Goal: Use online tool/utility: Utilize a website feature to perform a specific function

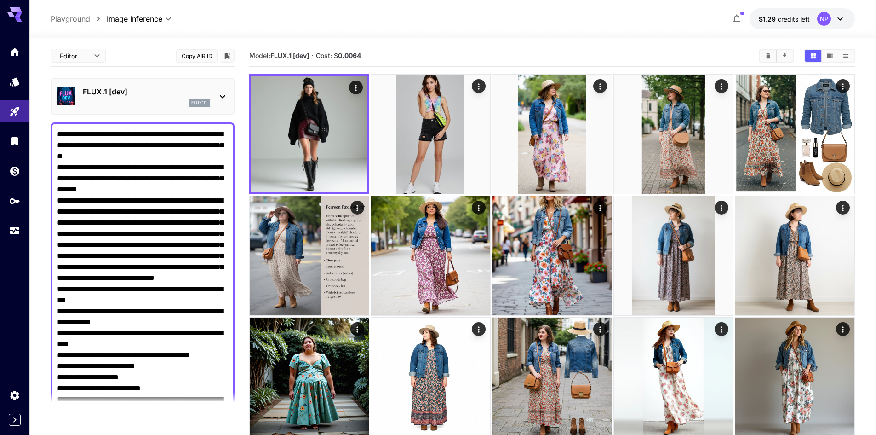
click at [220, 96] on icon at bounding box center [222, 96] width 11 height 11
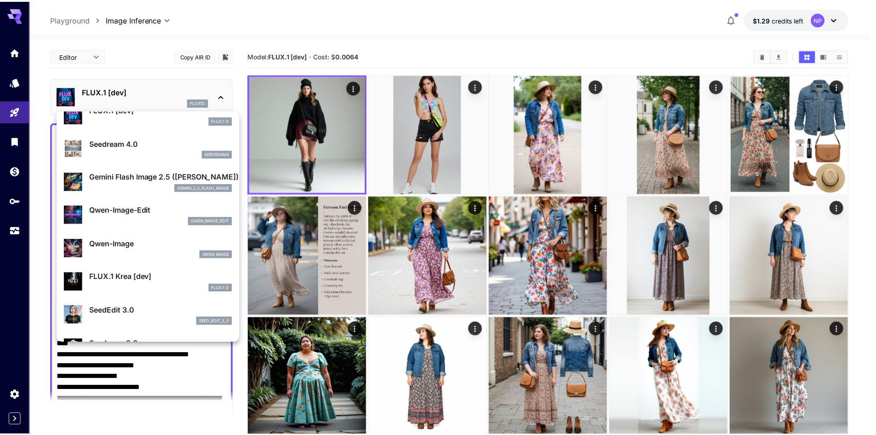
scroll to position [92, 0]
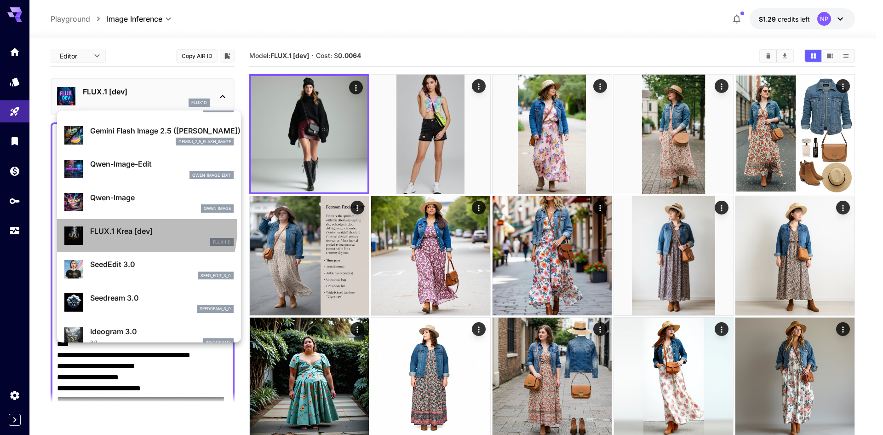
click at [134, 229] on p "FLUX.1 Krea [dev]" at bounding box center [161, 230] width 143 height 11
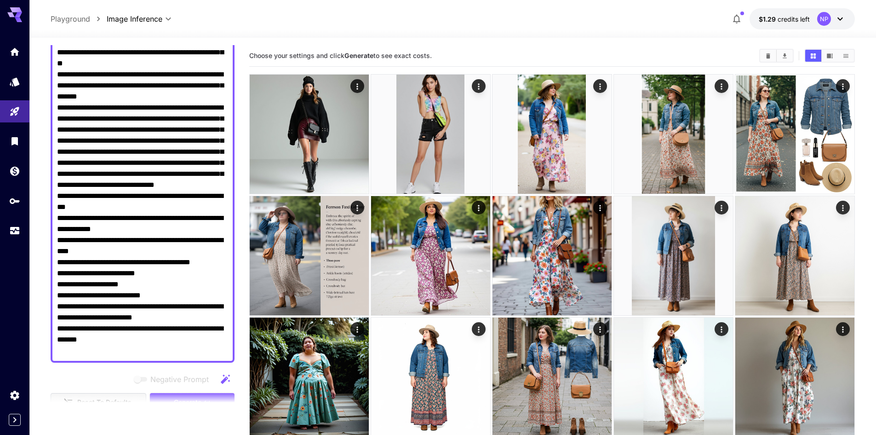
scroll to position [276, 0]
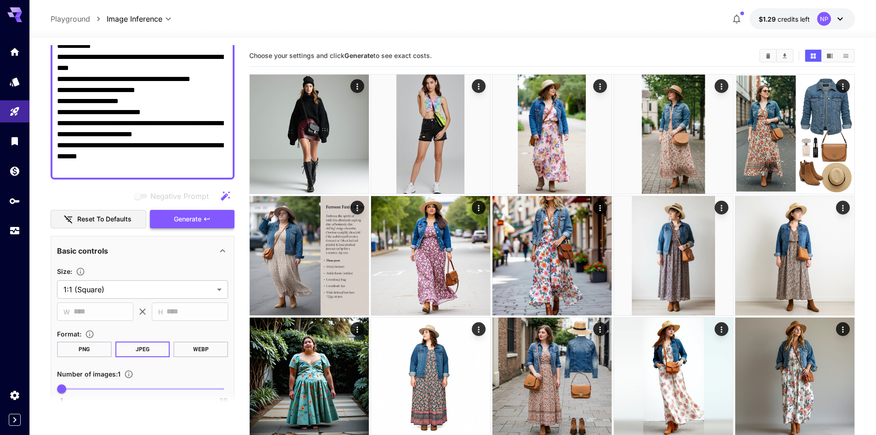
click at [193, 219] on span "Generate" at bounding box center [188, 218] width 28 height 11
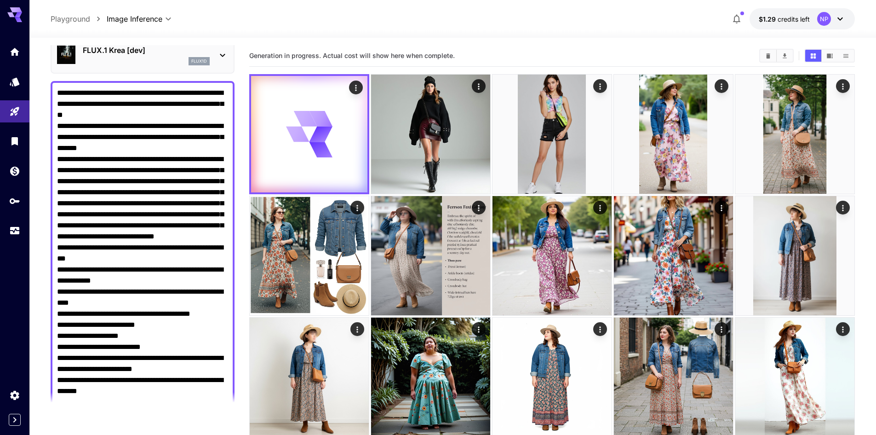
scroll to position [0, 0]
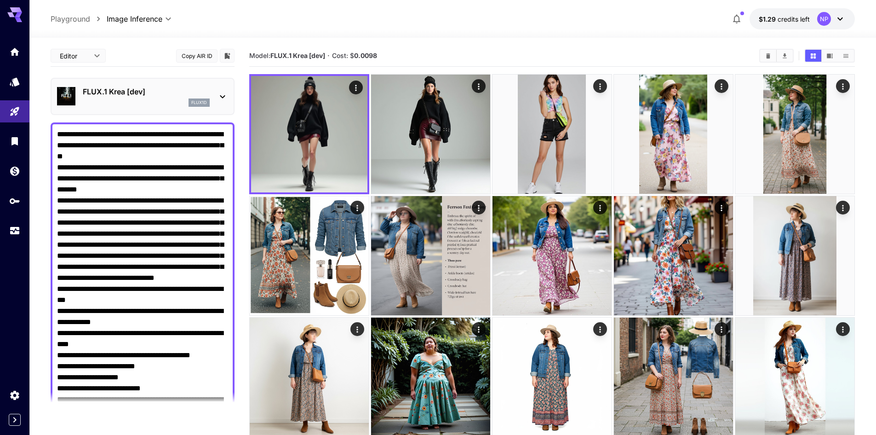
click at [89, 178] on textarea "Negative Prompt" at bounding box center [142, 289] width 171 height 320
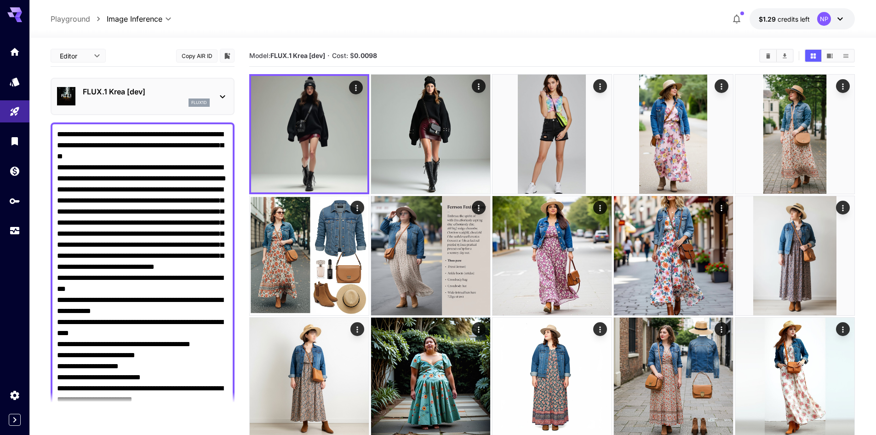
drag, startPoint x: 91, startPoint y: 177, endPoint x: 195, endPoint y: 177, distance: 104.4
click at [195, 177] on textarea "Negative Prompt" at bounding box center [142, 289] width 171 height 320
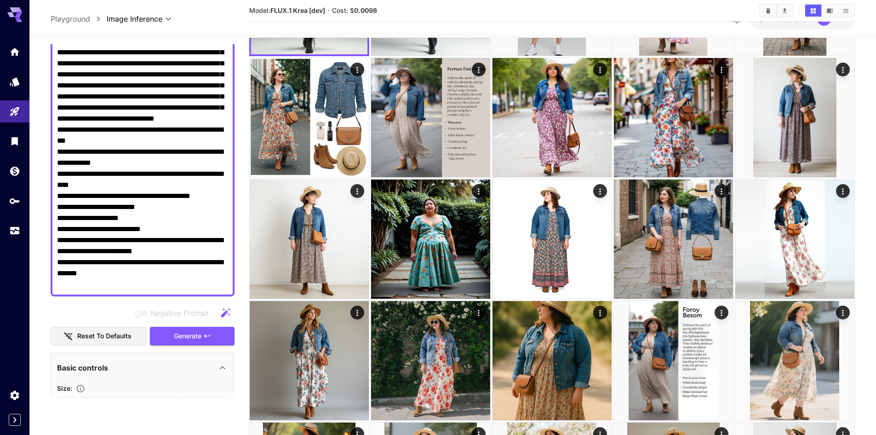
scroll to position [184, 0]
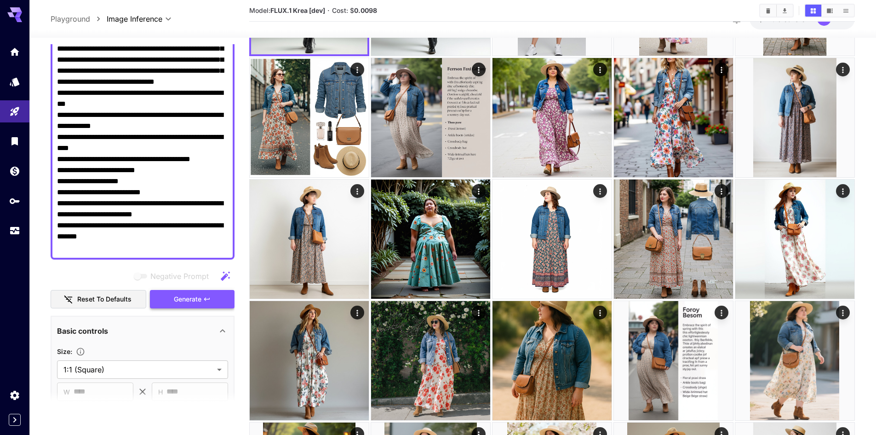
click at [214, 295] on button "Generate" at bounding box center [192, 299] width 85 height 19
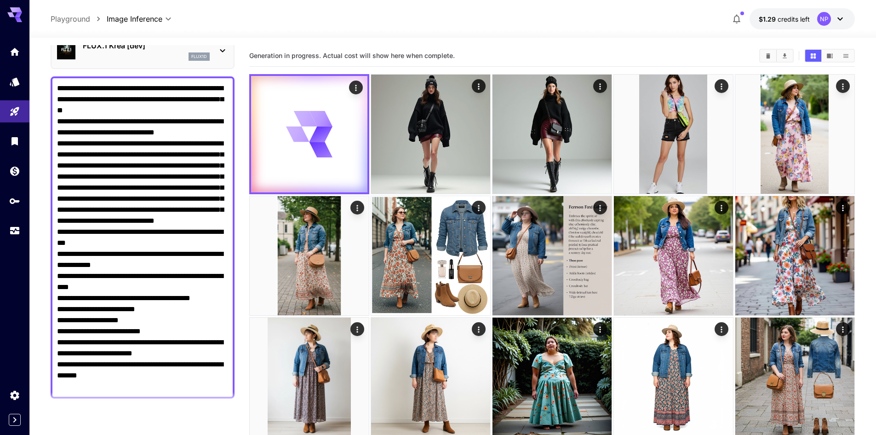
scroll to position [0, 0]
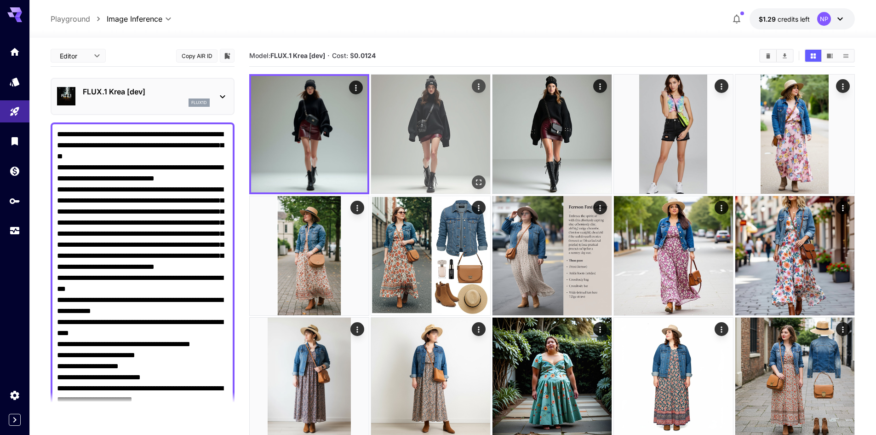
click at [413, 121] on img at bounding box center [430, 133] width 119 height 119
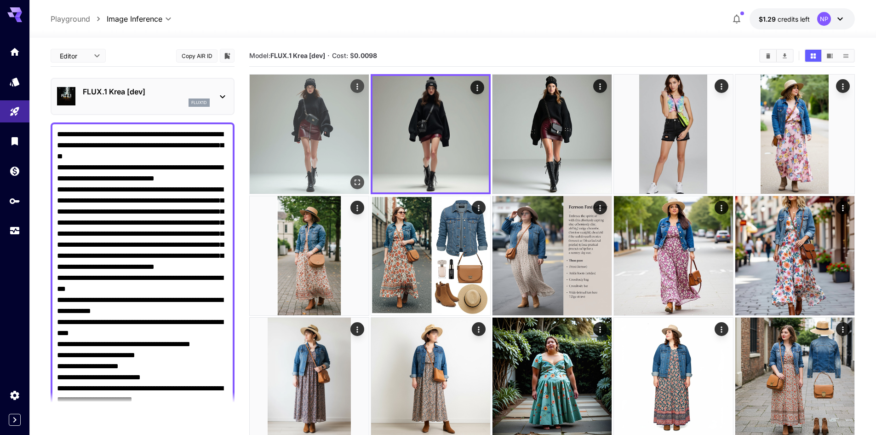
click at [315, 126] on img at bounding box center [309, 133] width 119 height 119
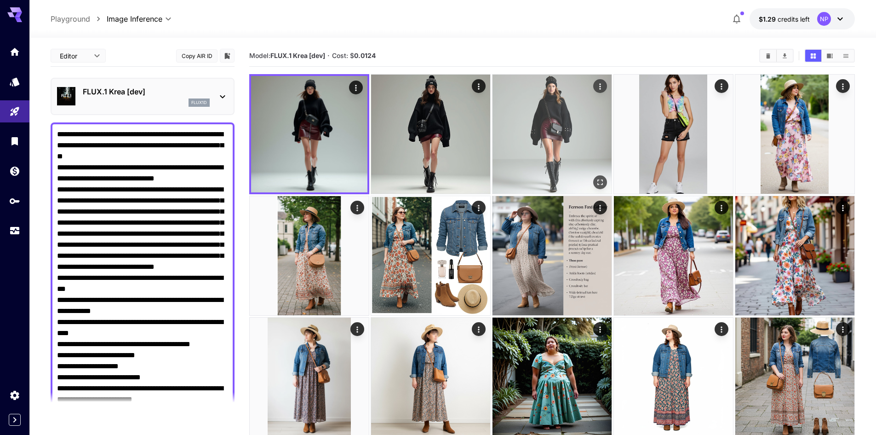
click at [525, 125] on img at bounding box center [552, 133] width 119 height 119
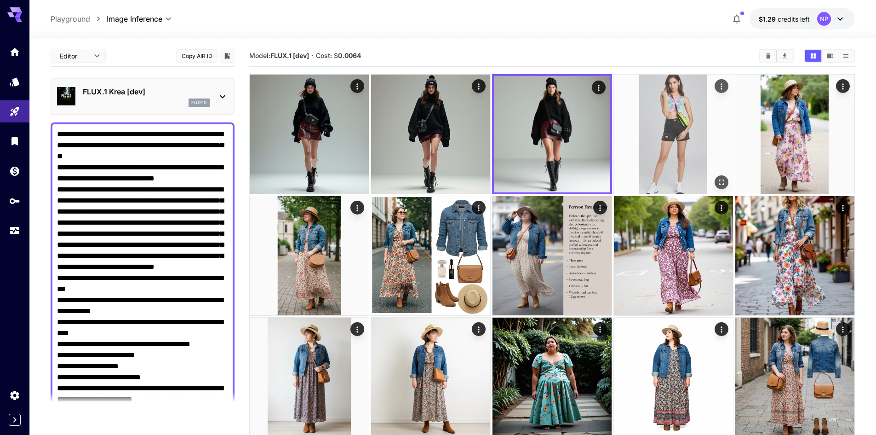
click at [667, 119] on img at bounding box center [673, 133] width 119 height 119
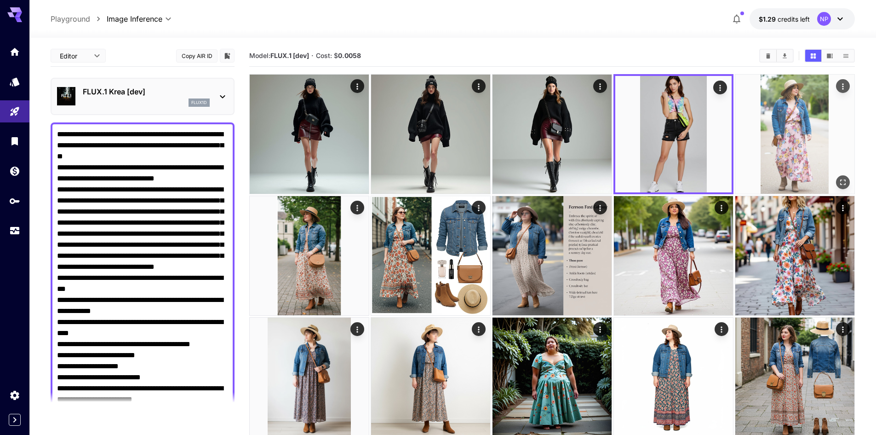
click at [798, 120] on img at bounding box center [794, 133] width 119 height 119
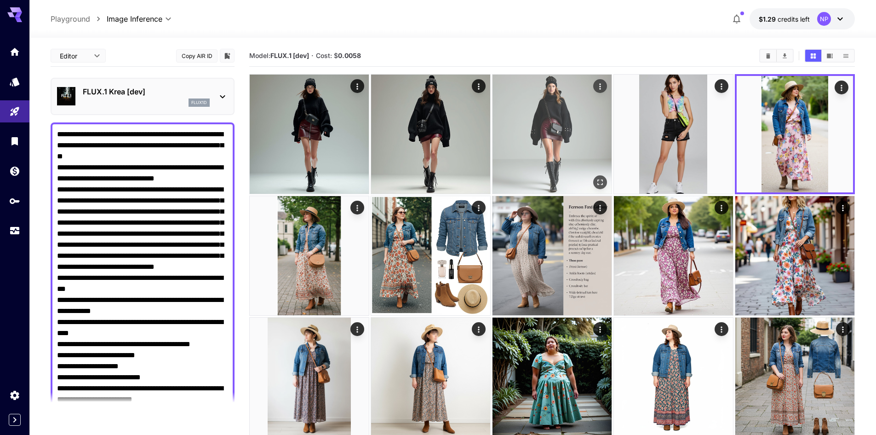
click at [563, 122] on img at bounding box center [552, 133] width 119 height 119
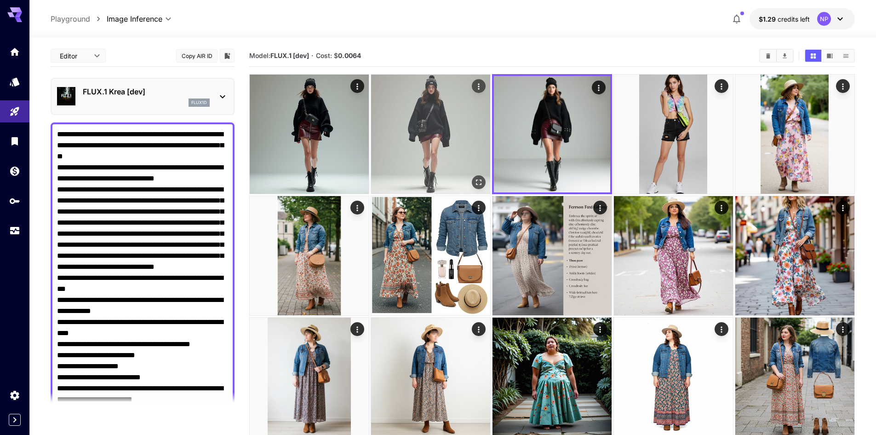
click at [442, 133] on img at bounding box center [430, 133] width 119 height 119
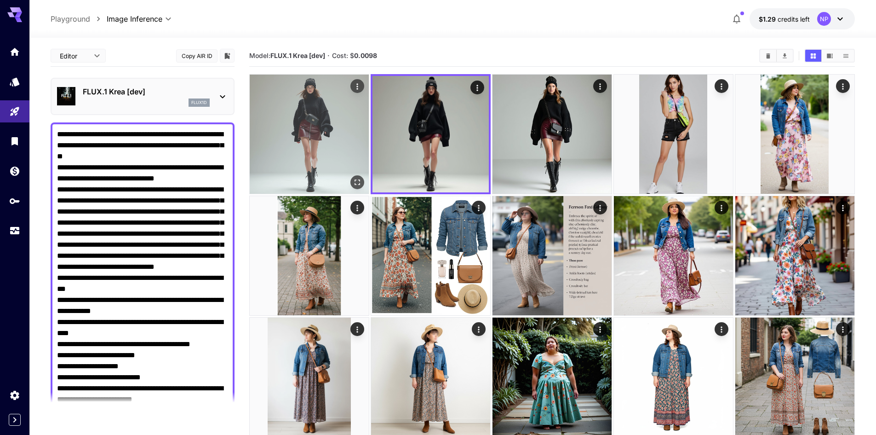
click at [320, 135] on img at bounding box center [309, 133] width 119 height 119
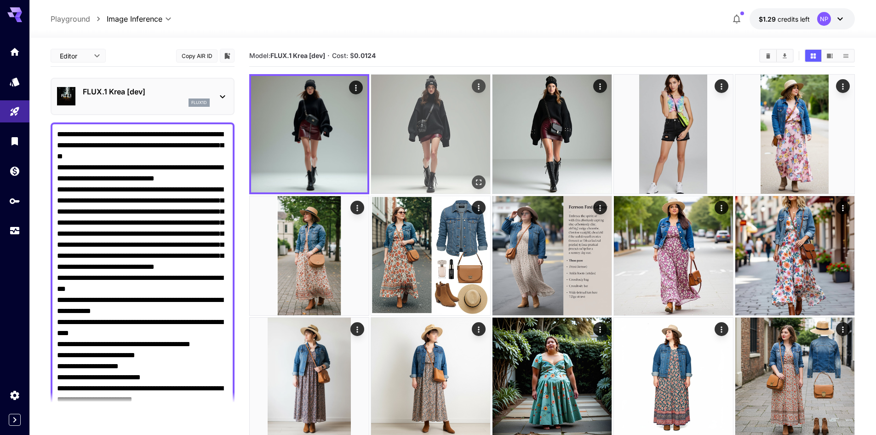
click at [439, 131] on img at bounding box center [430, 133] width 119 height 119
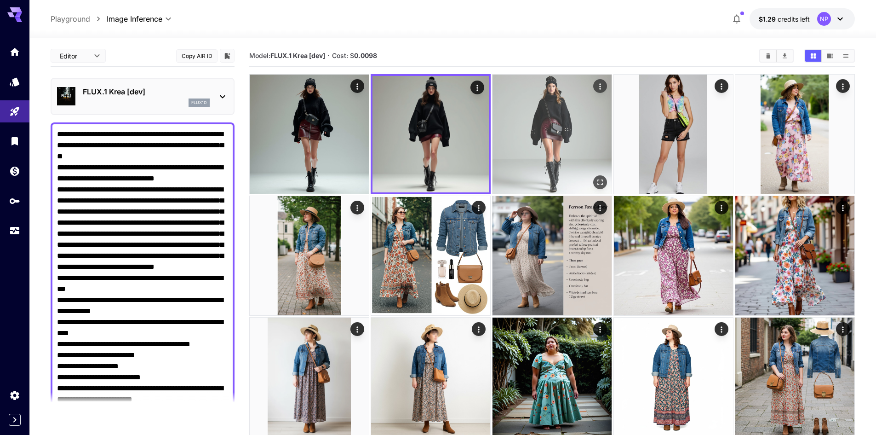
click at [558, 128] on img at bounding box center [552, 133] width 119 height 119
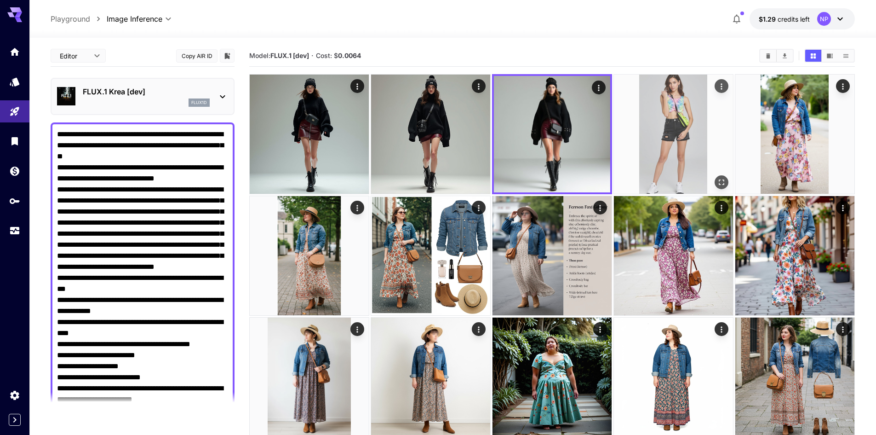
click at [661, 126] on img at bounding box center [673, 133] width 119 height 119
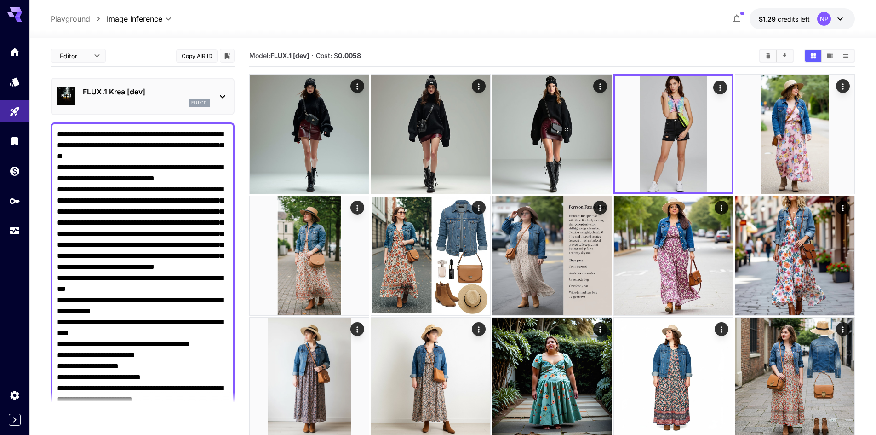
drag, startPoint x: 87, startPoint y: 178, endPoint x: 55, endPoint y: 178, distance: 32.2
click at [55, 178] on div at bounding box center [143, 283] width 184 height 322
type textarea "**********"
click at [163, 94] on p "FLUX.1 Krea [dev]" at bounding box center [146, 91] width 127 height 11
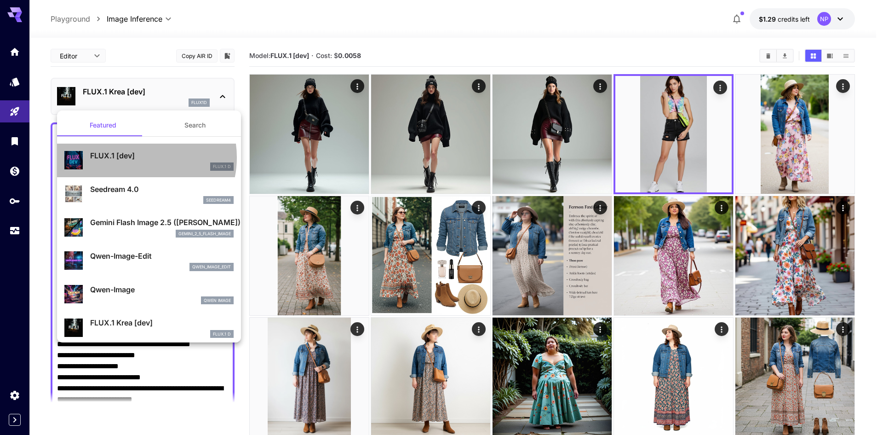
click at [138, 157] on p "FLUX.1 [dev]" at bounding box center [161, 155] width 143 height 11
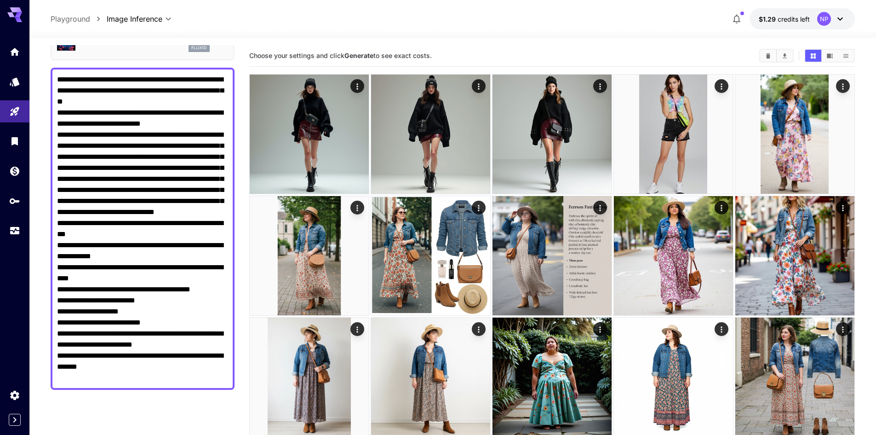
scroll to position [184, 0]
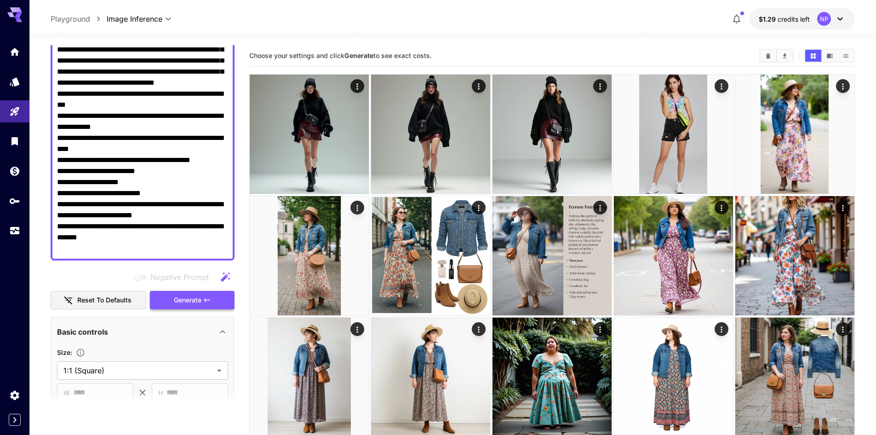
click at [172, 298] on button "Generate" at bounding box center [192, 300] width 85 height 19
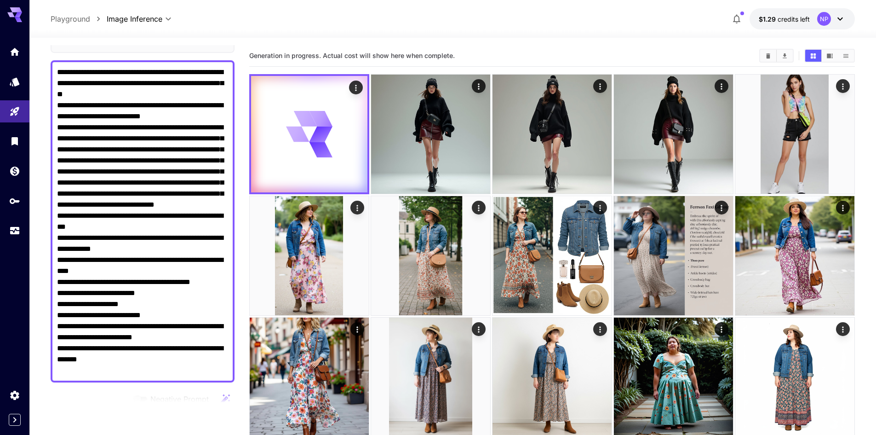
scroll to position [46, 0]
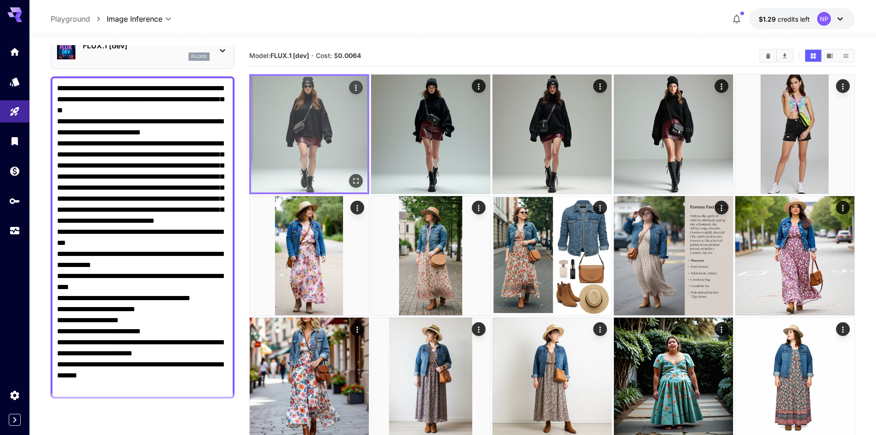
click at [325, 141] on img at bounding box center [309, 134] width 116 height 116
click at [353, 181] on icon "Open in fullscreen" at bounding box center [355, 180] width 9 height 9
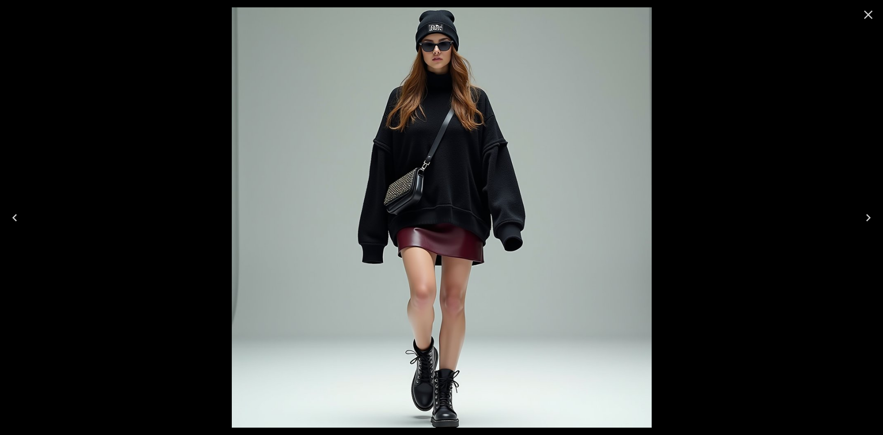
click at [866, 16] on icon "Close" at bounding box center [868, 14] width 15 height 15
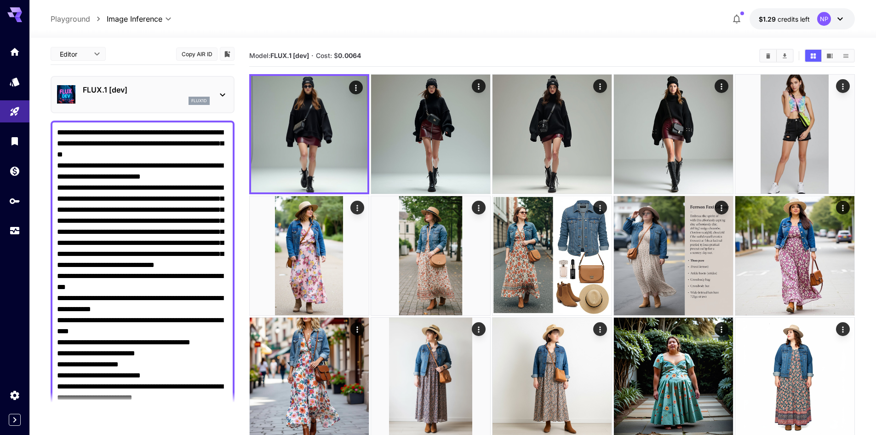
scroll to position [0, 0]
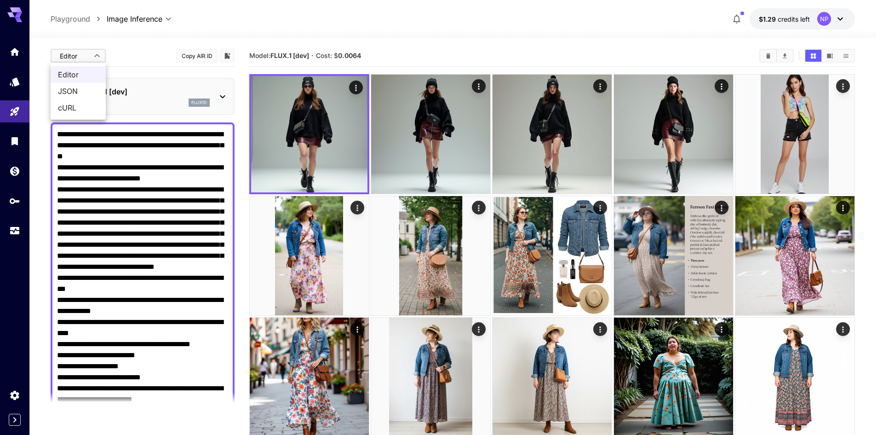
click at [96, 55] on body "**********" at bounding box center [441, 414] width 883 height 829
click at [70, 92] on span "JSON" at bounding box center [78, 91] width 40 height 11
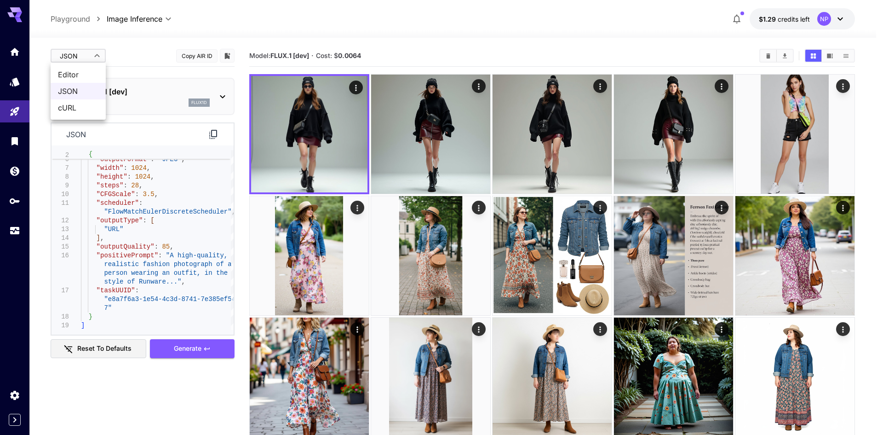
click at [100, 56] on body "**********" at bounding box center [441, 414] width 883 height 829
click at [158, 198] on div at bounding box center [441, 217] width 883 height 435
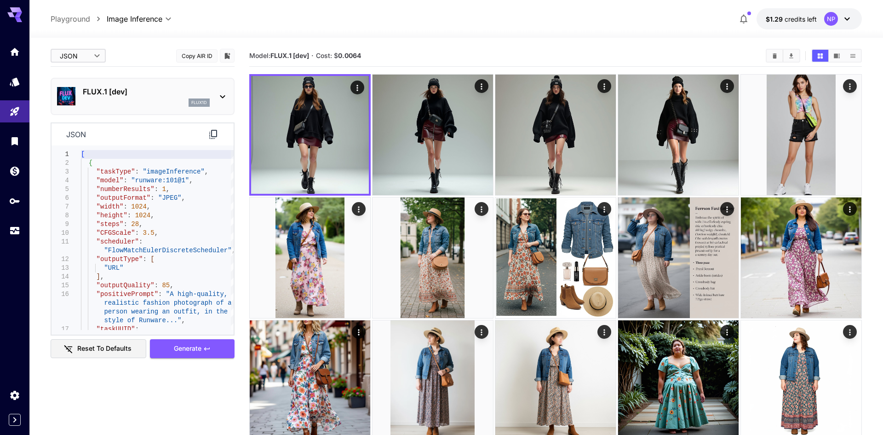
click at [86, 52] on body "**********" at bounding box center [441, 418] width 883 height 837
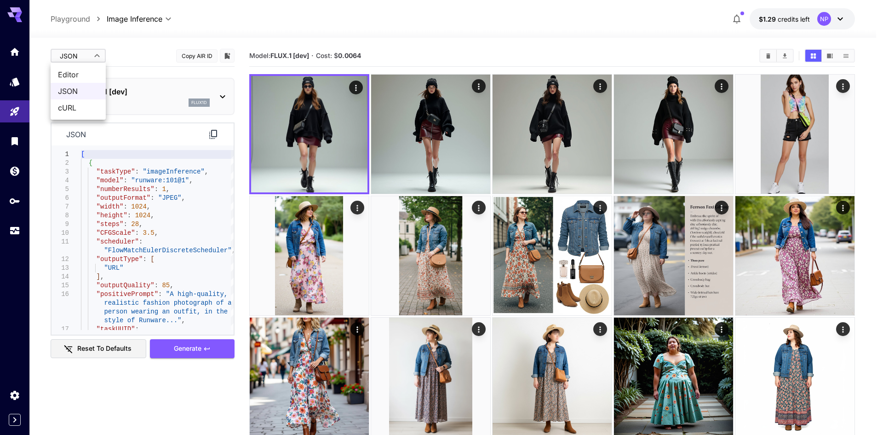
click at [87, 73] on span "Editor" at bounding box center [78, 74] width 40 height 11
type input "****"
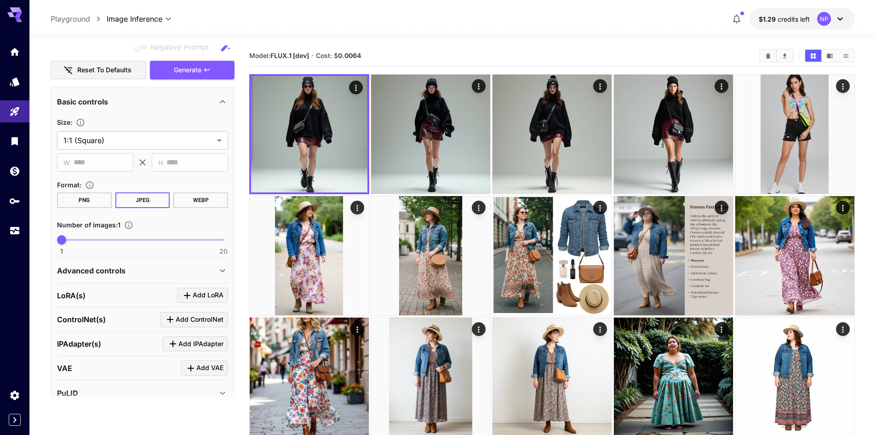
scroll to position [460, 0]
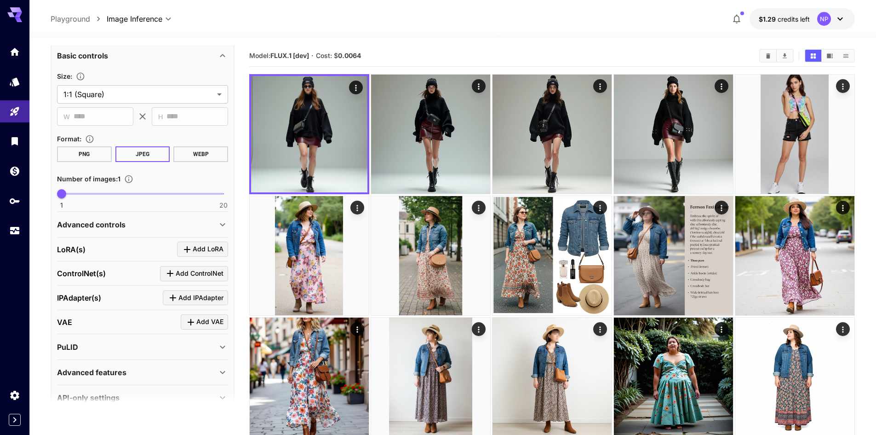
click at [135, 226] on div "Advanced controls" at bounding box center [137, 224] width 160 height 11
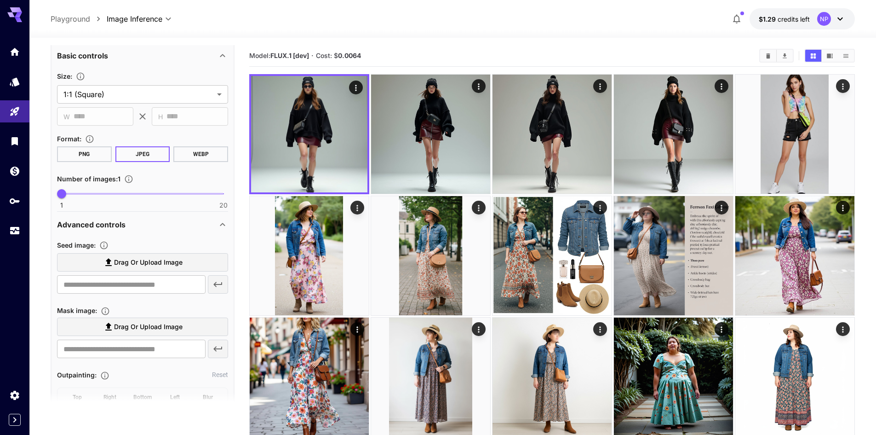
click at [135, 226] on div "Advanced controls" at bounding box center [137, 224] width 160 height 11
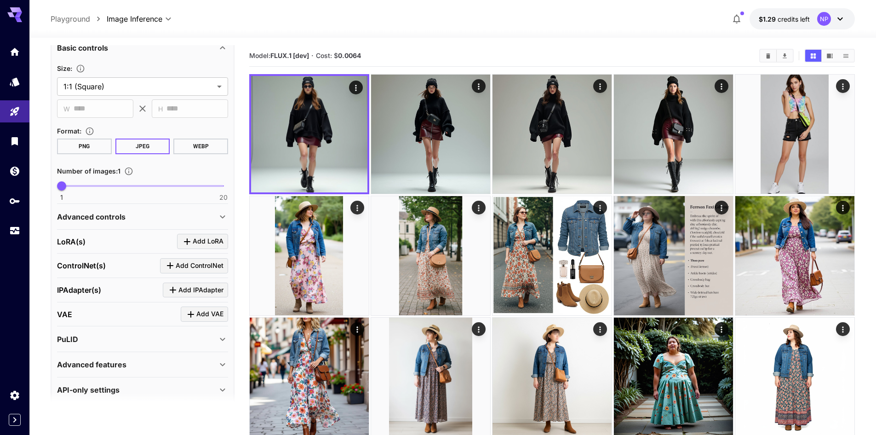
scroll to position [480, 0]
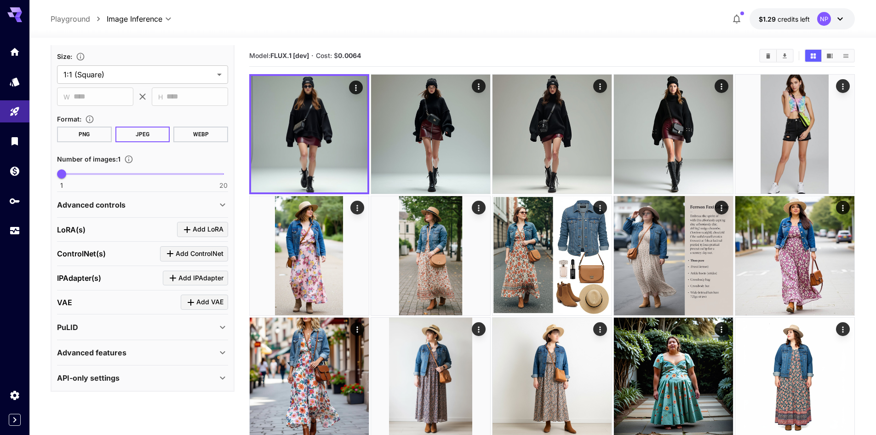
click at [135, 350] on div "Advanced features" at bounding box center [137, 352] width 160 height 11
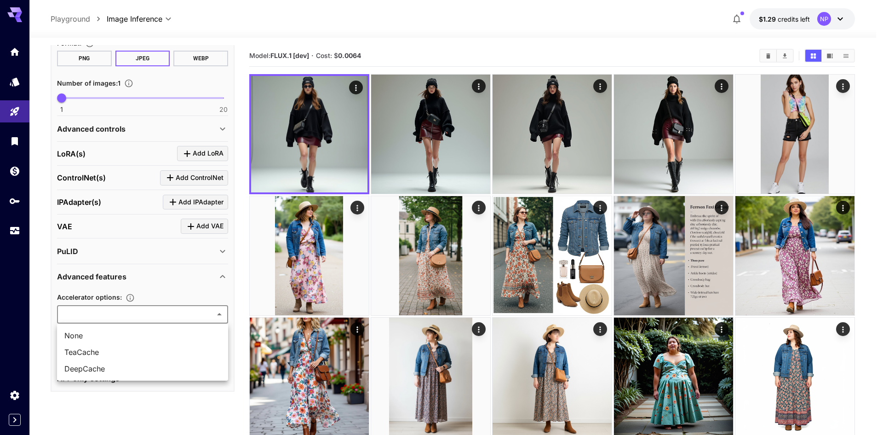
click at [155, 318] on body "**********" at bounding box center [441, 414] width 883 height 829
click at [155, 318] on div at bounding box center [441, 217] width 883 height 435
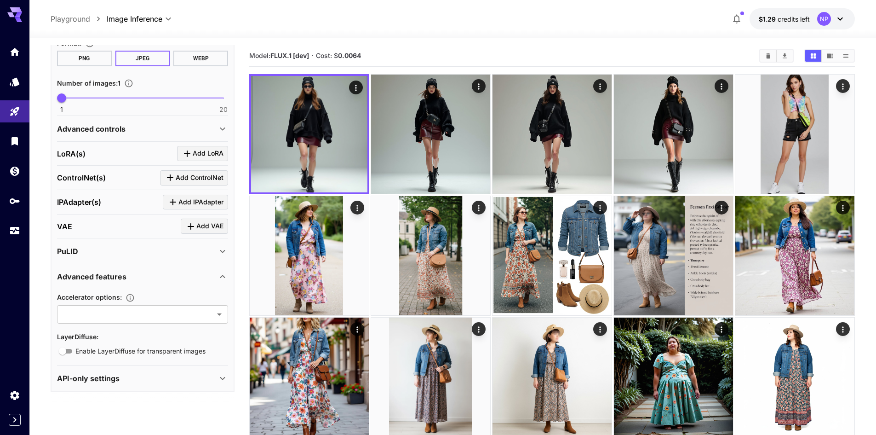
click at [142, 374] on div "API-only settings" at bounding box center [137, 377] width 160 height 11
click at [140, 246] on div "PuLID" at bounding box center [137, 251] width 160 height 11
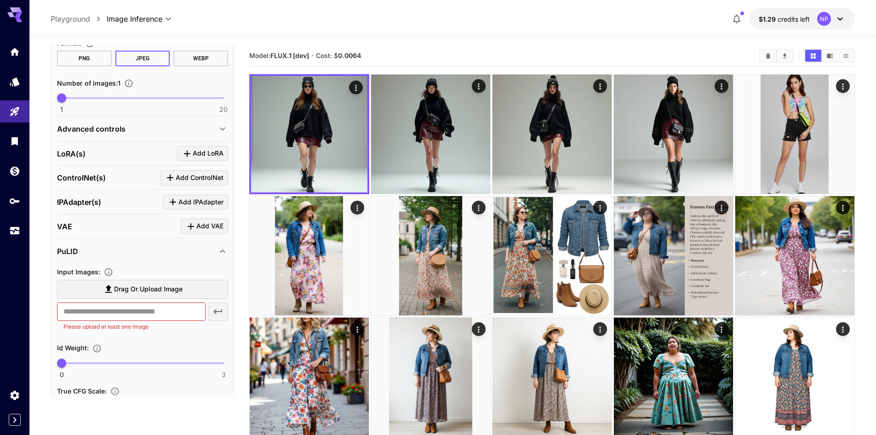
click at [136, 250] on div "PuLID" at bounding box center [137, 251] width 160 height 11
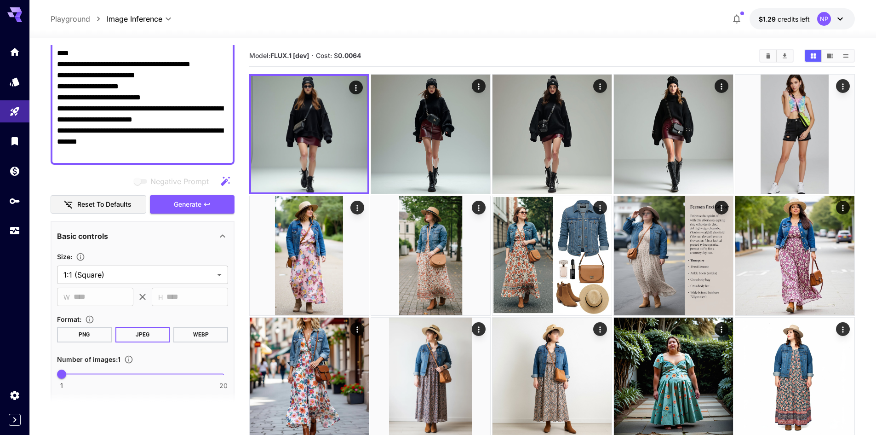
scroll to position [0, 0]
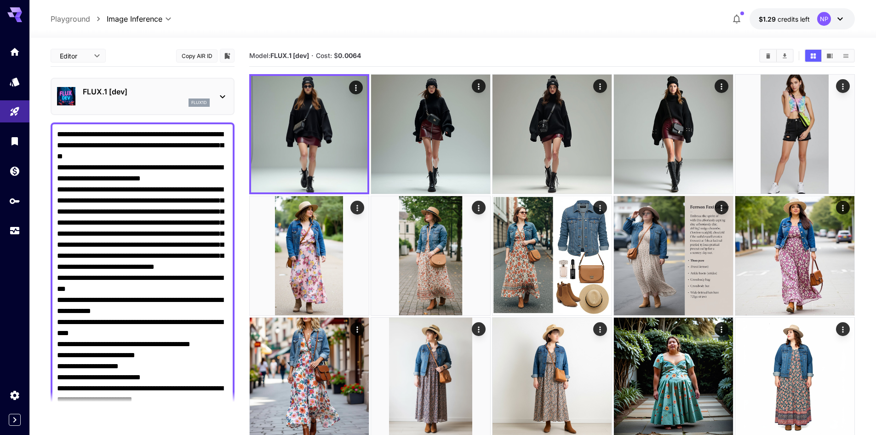
click at [223, 99] on icon at bounding box center [222, 96] width 11 height 11
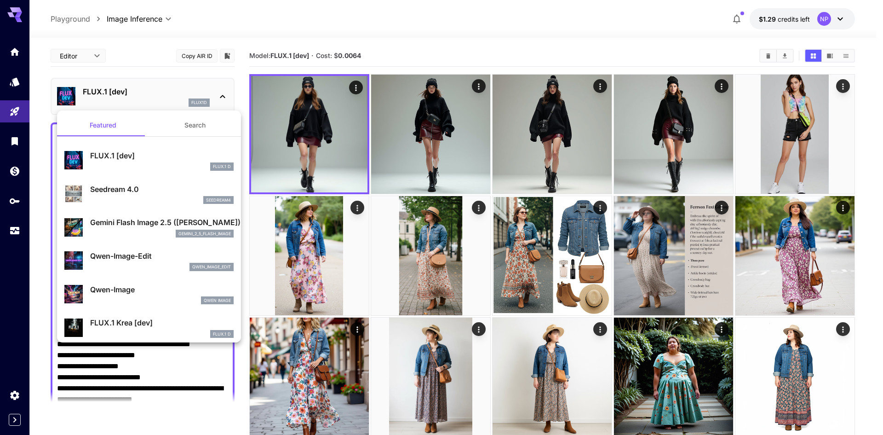
click at [143, 192] on p "Seedream 4.0" at bounding box center [161, 188] width 143 height 11
type input "**********"
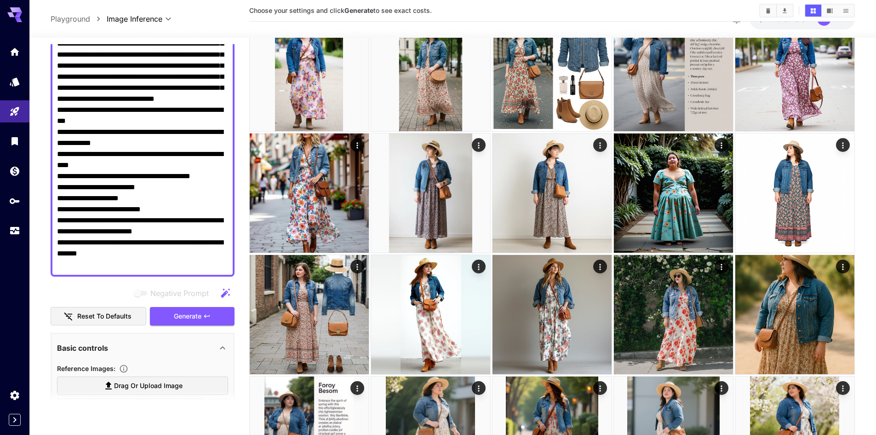
scroll to position [184, 0]
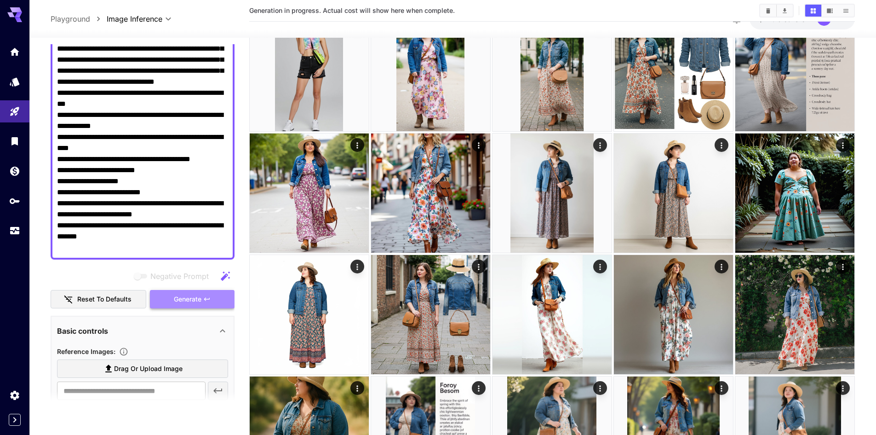
click at [196, 299] on span "Generate" at bounding box center [188, 298] width 28 height 11
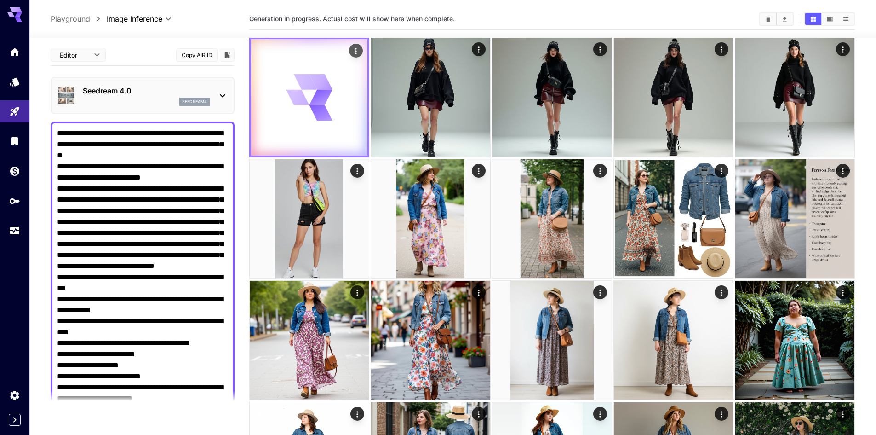
scroll to position [0, 0]
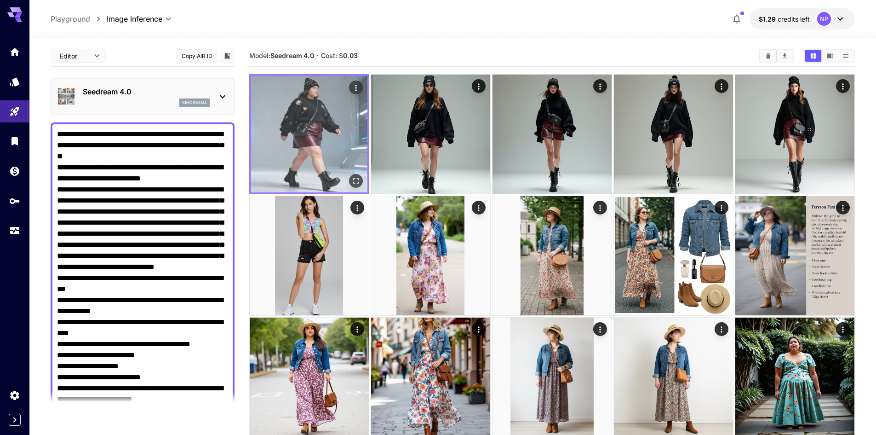
click at [353, 173] on img at bounding box center [309, 134] width 116 height 116
click at [352, 180] on icon "Open in fullscreen" at bounding box center [355, 180] width 9 height 9
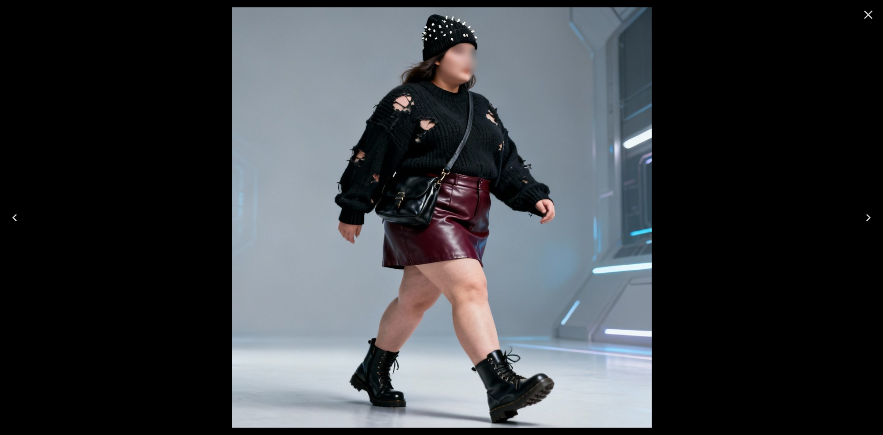
click at [870, 17] on icon "Close" at bounding box center [868, 14] width 15 height 15
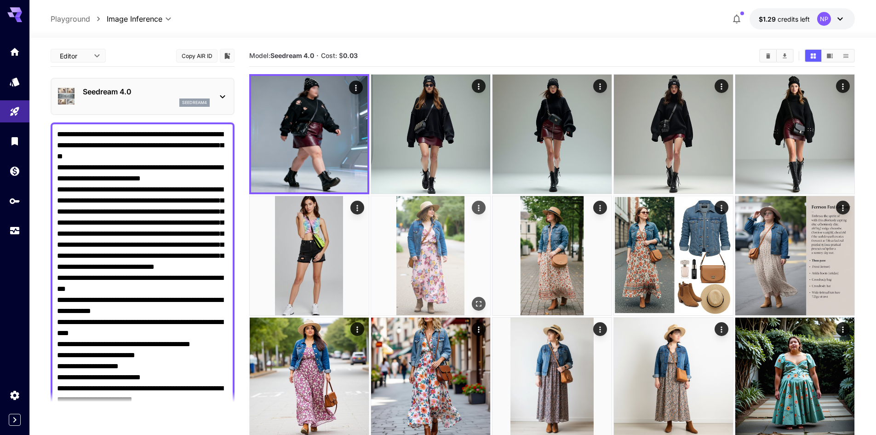
click at [430, 246] on img at bounding box center [430, 255] width 119 height 119
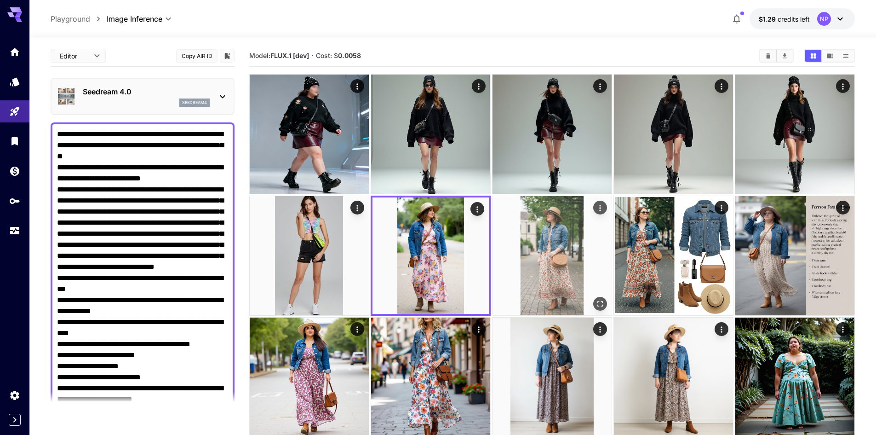
click at [540, 255] on img at bounding box center [552, 255] width 119 height 119
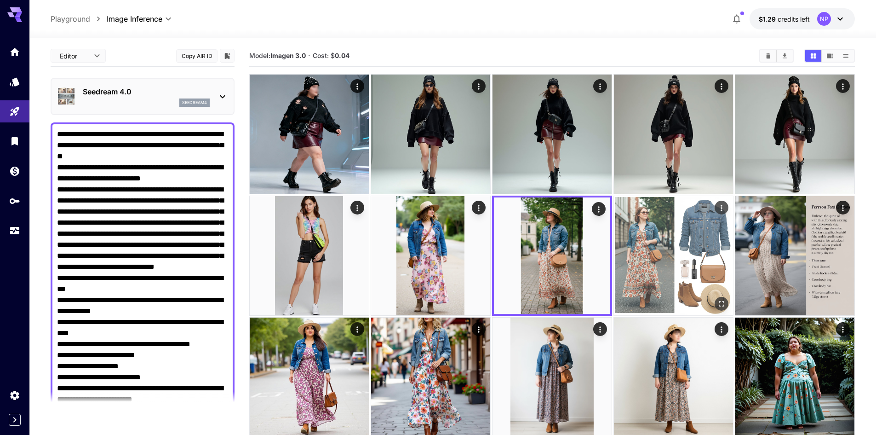
click at [652, 260] on img at bounding box center [673, 255] width 119 height 119
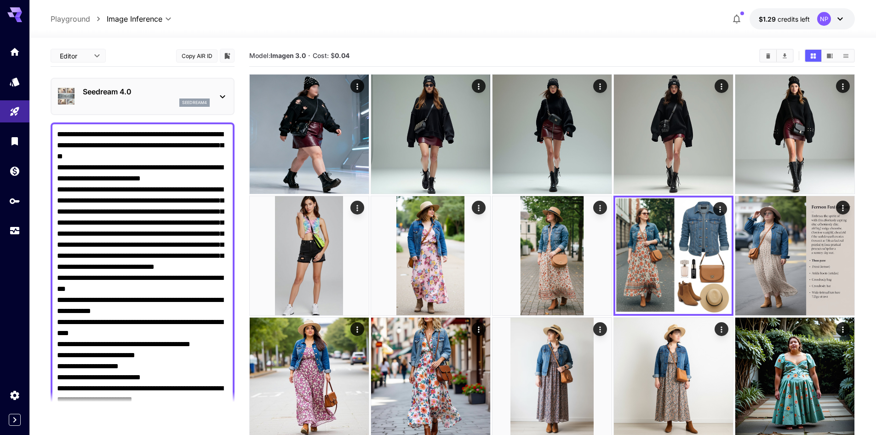
click at [221, 94] on icon at bounding box center [222, 96] width 11 height 11
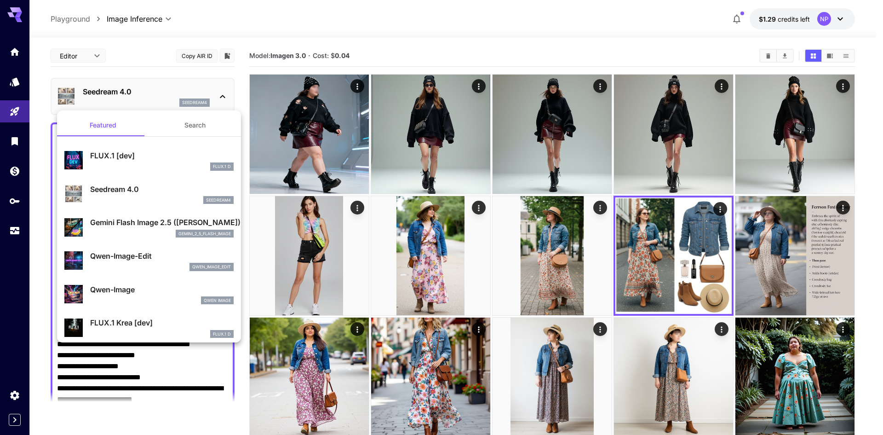
click at [141, 229] on div "Gemini Flash Image 2.5 ([PERSON_NAME]) gemini_2_5_flash_image" at bounding box center [161, 227] width 143 height 21
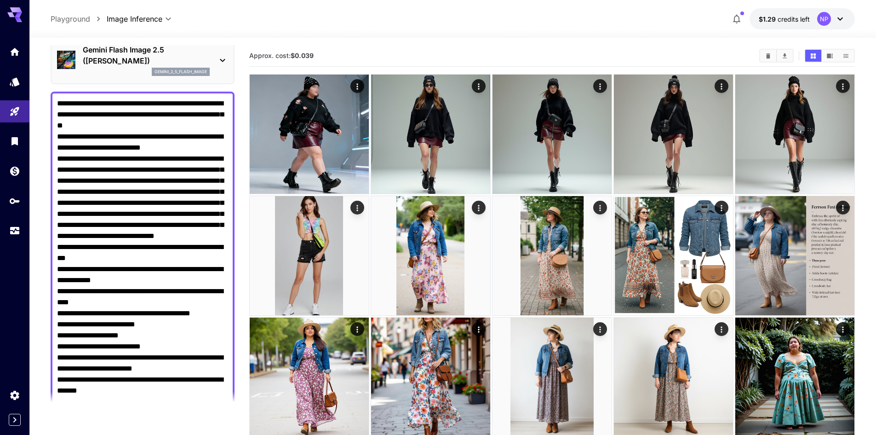
scroll to position [138, 0]
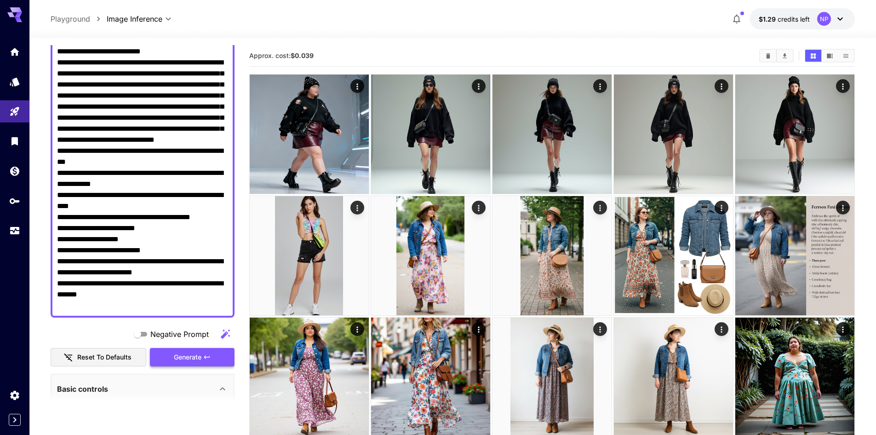
click at [211, 358] on icon "button" at bounding box center [206, 356] width 7 height 7
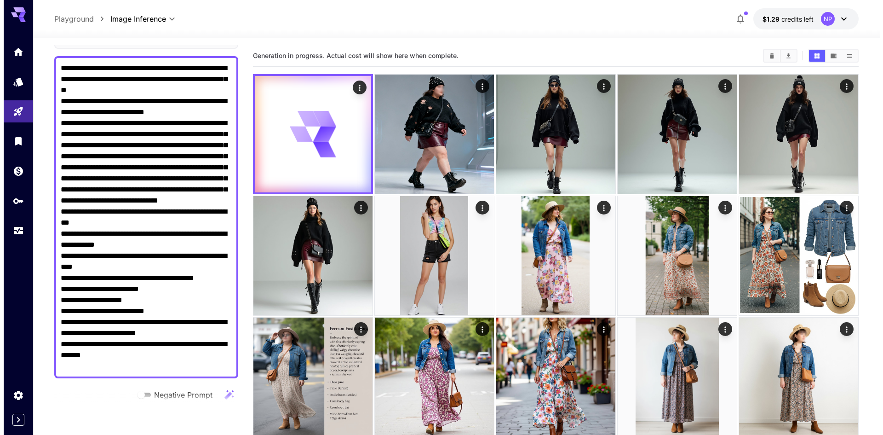
scroll to position [0, 0]
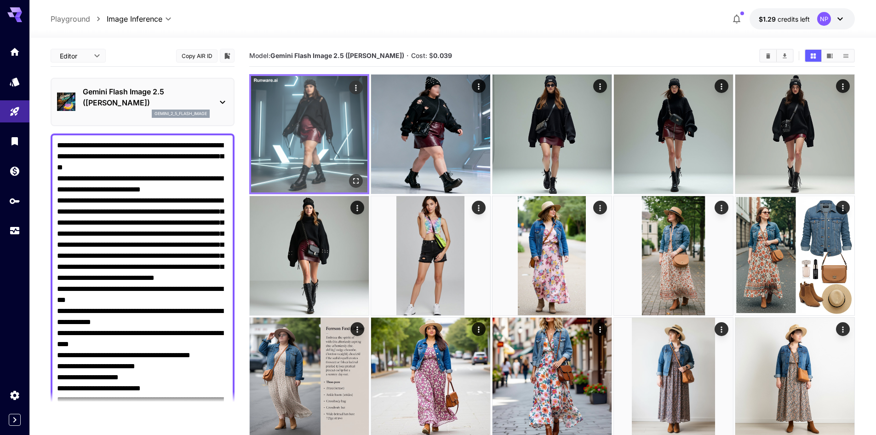
click at [292, 135] on img at bounding box center [309, 134] width 116 height 116
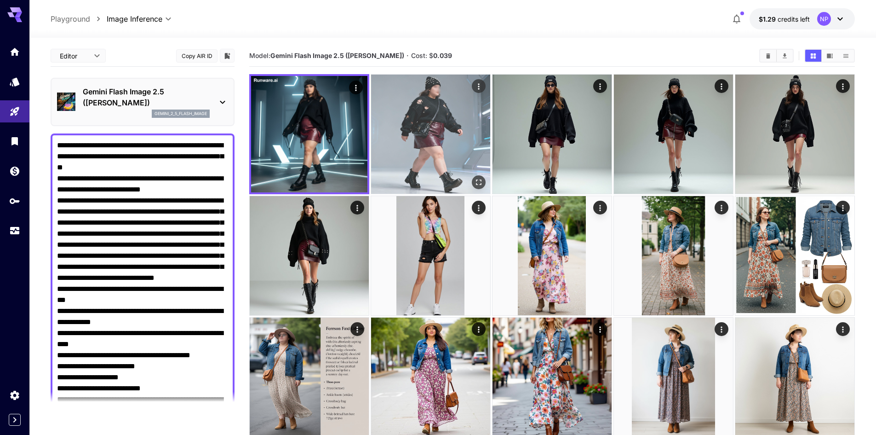
click at [432, 140] on img at bounding box center [430, 133] width 119 height 119
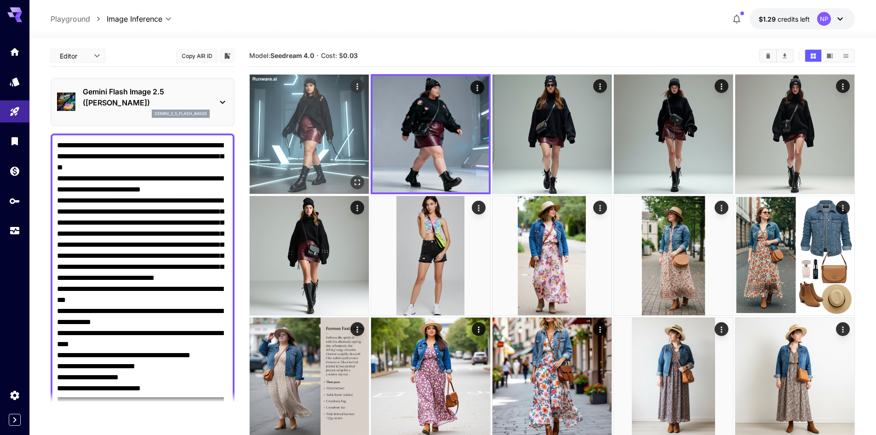
click at [315, 138] on img at bounding box center [309, 133] width 119 height 119
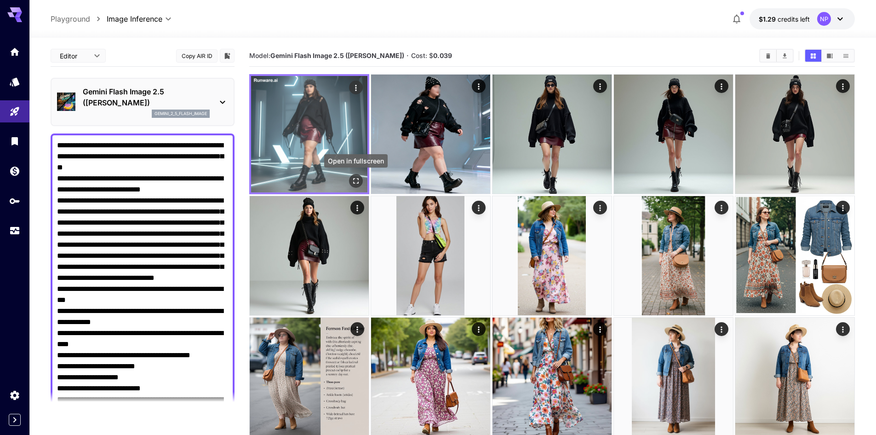
click at [358, 178] on icon "Open in fullscreen" at bounding box center [356, 181] width 6 height 6
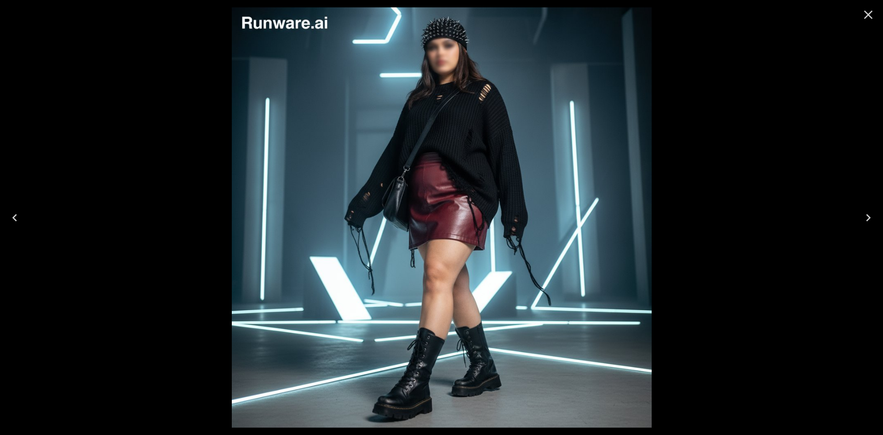
click at [870, 12] on icon "Close" at bounding box center [868, 14] width 15 height 15
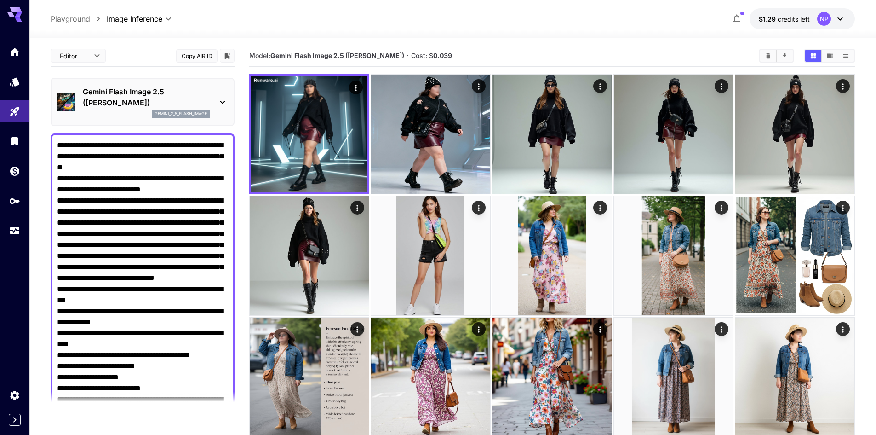
click at [219, 105] on icon at bounding box center [222, 102] width 11 height 11
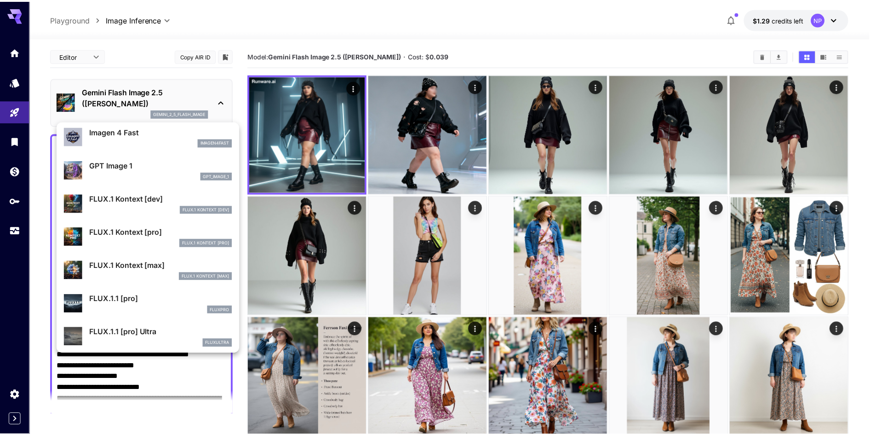
scroll to position [598, 0]
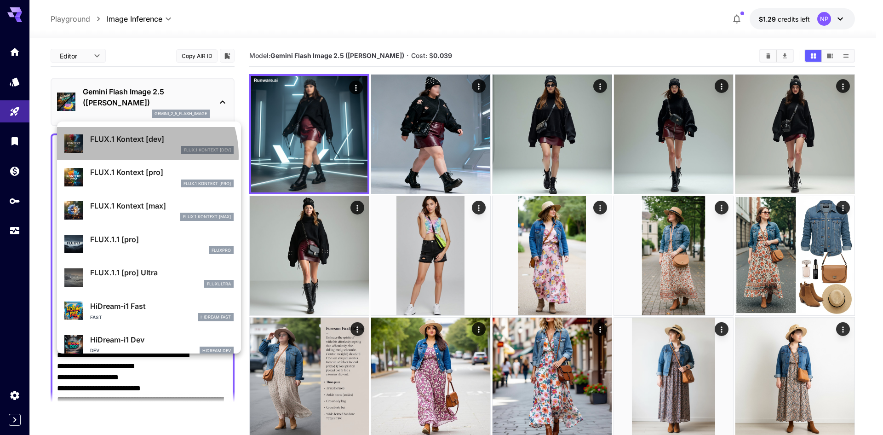
click at [136, 155] on div "FLUX.1 Kontext [dev] FLUX.1 Kontext [dev]" at bounding box center [148, 144] width 169 height 28
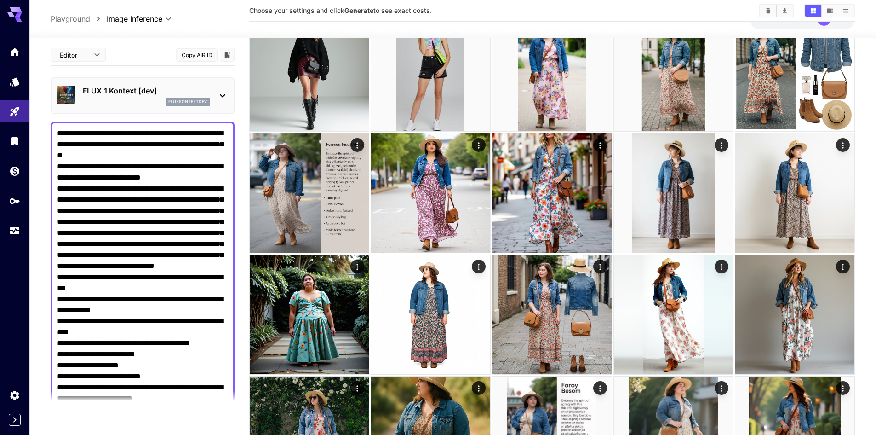
click at [188, 98] on div "fluxkontextdev" at bounding box center [188, 101] width 44 height 8
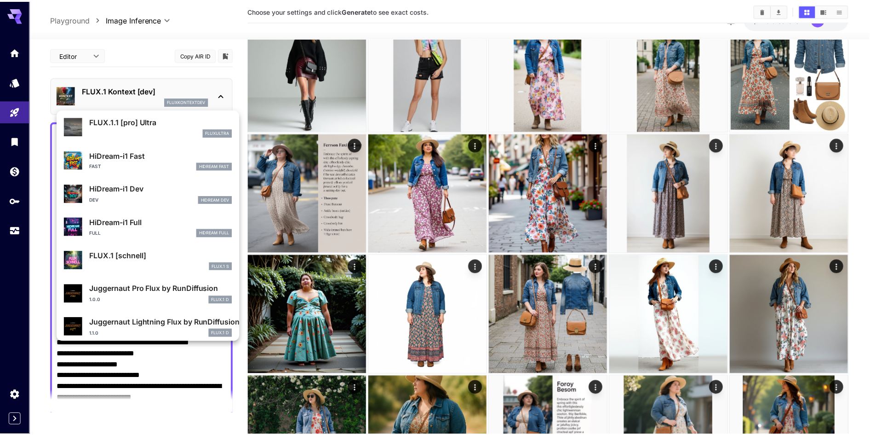
scroll to position [744, 0]
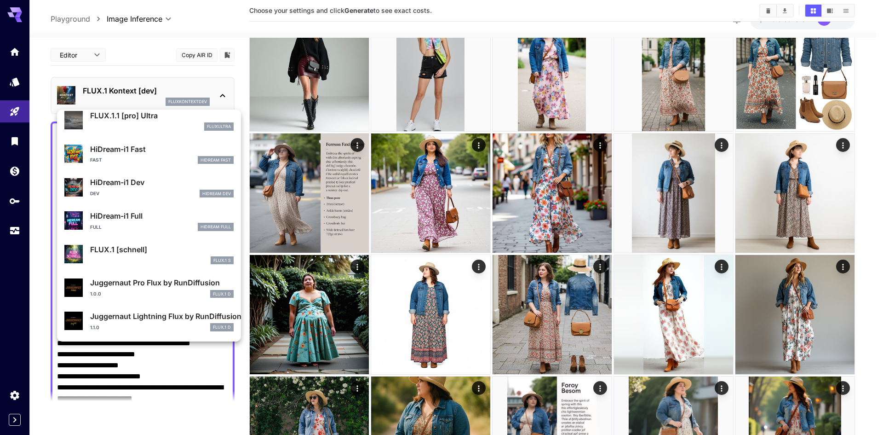
click at [152, 158] on div "Fast HiDream Fast" at bounding box center [161, 160] width 143 height 8
type input "**********"
type input "**"
type input "*"
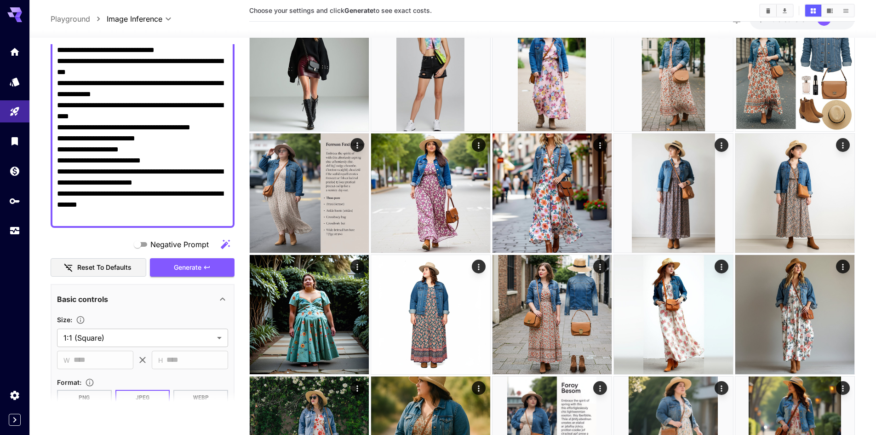
scroll to position [230, 0]
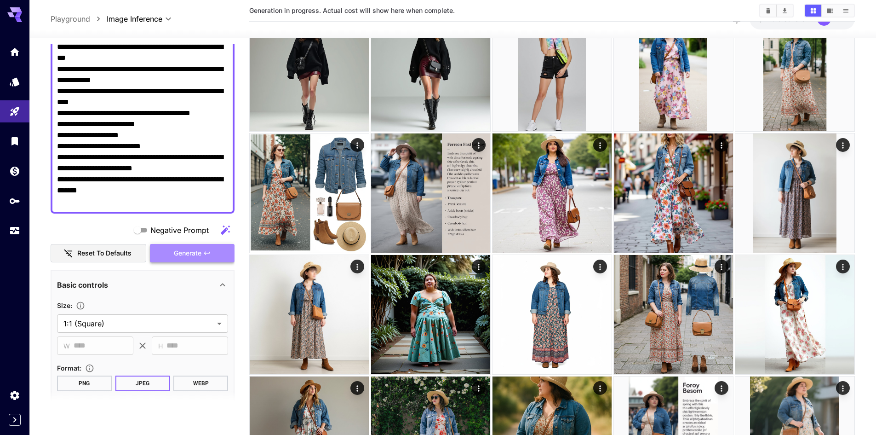
click at [212, 250] on button "Generate" at bounding box center [192, 253] width 85 height 19
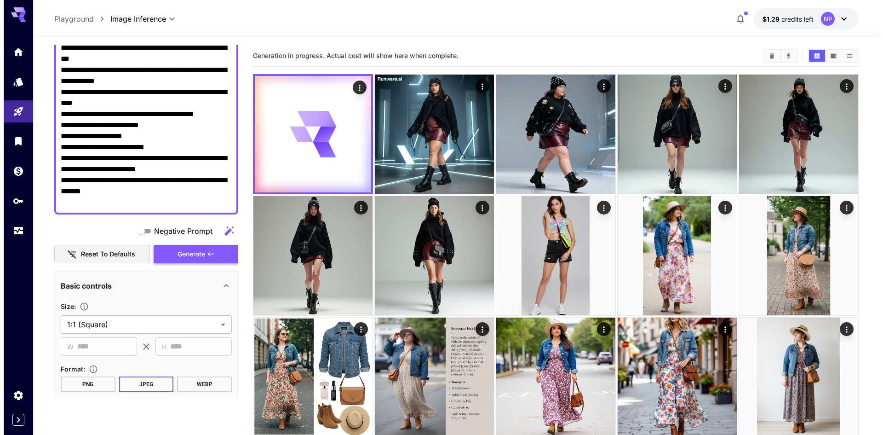
scroll to position [0, 0]
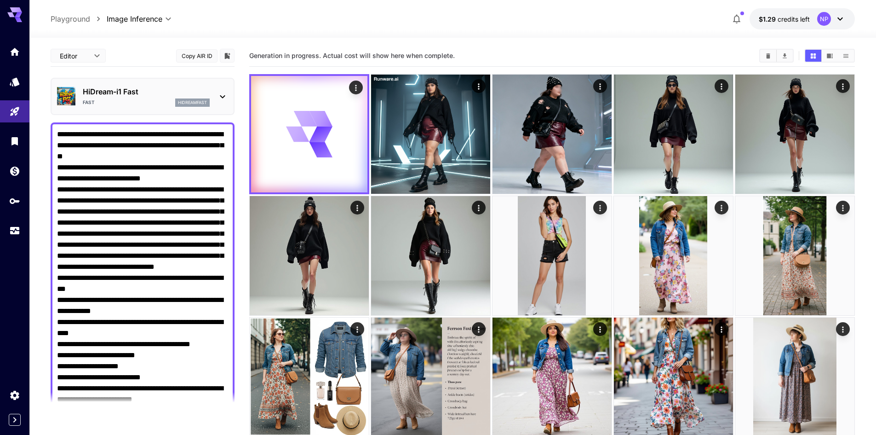
click at [241, 174] on main "**********" at bounding box center [453, 426] width 804 height 763
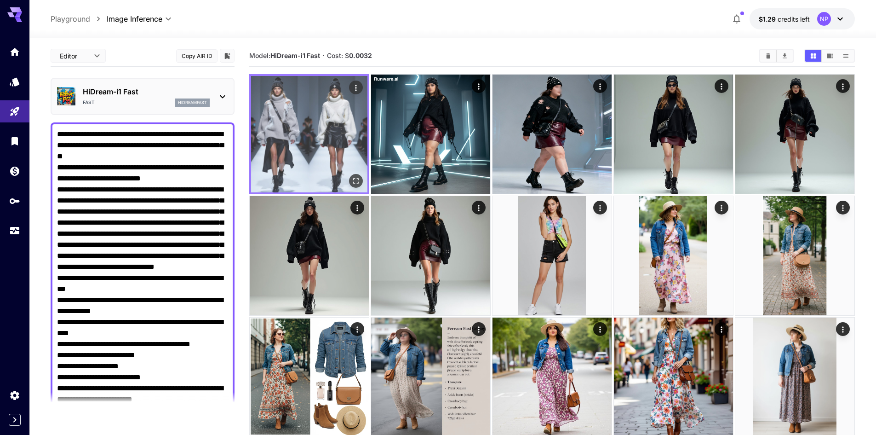
click at [298, 105] on img at bounding box center [309, 134] width 116 height 116
click at [356, 177] on icon "Open in fullscreen" at bounding box center [355, 180] width 9 height 9
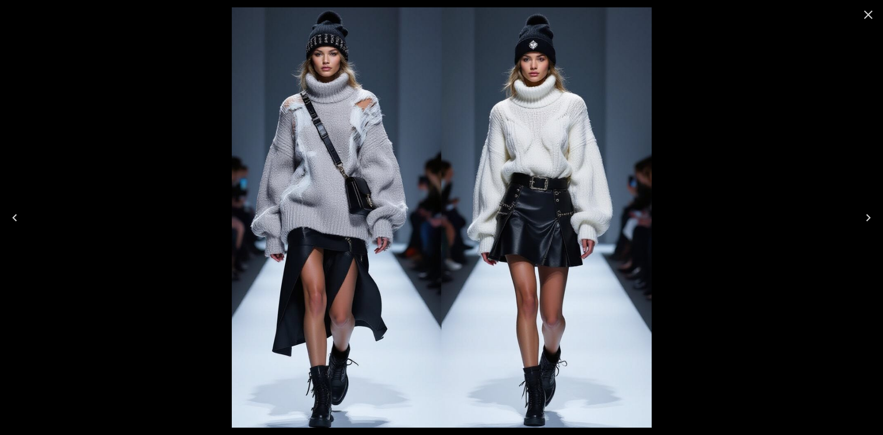
click at [867, 16] on icon "Close" at bounding box center [868, 15] width 9 height 9
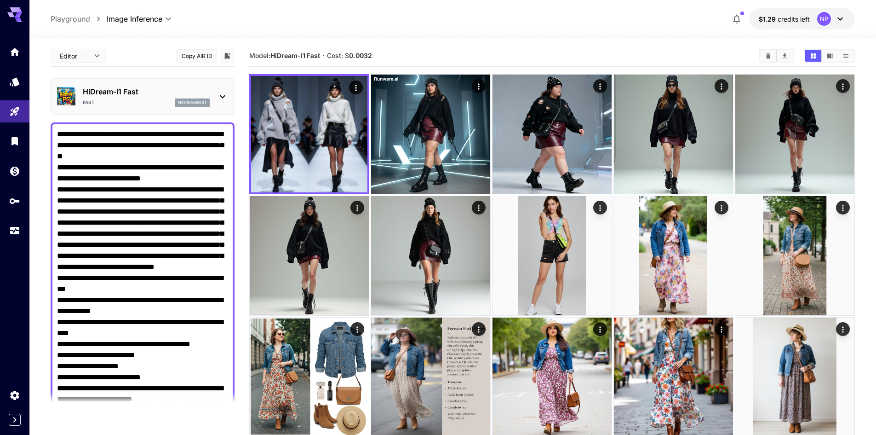
click at [221, 99] on icon at bounding box center [222, 96] width 11 height 11
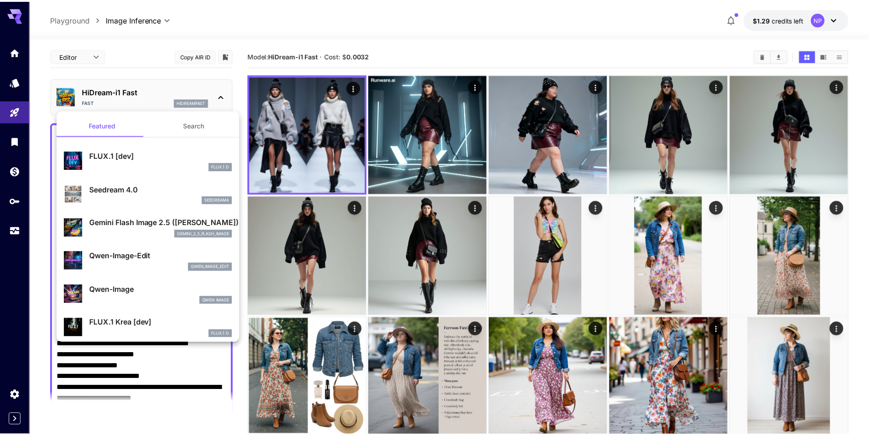
scroll to position [46, 0]
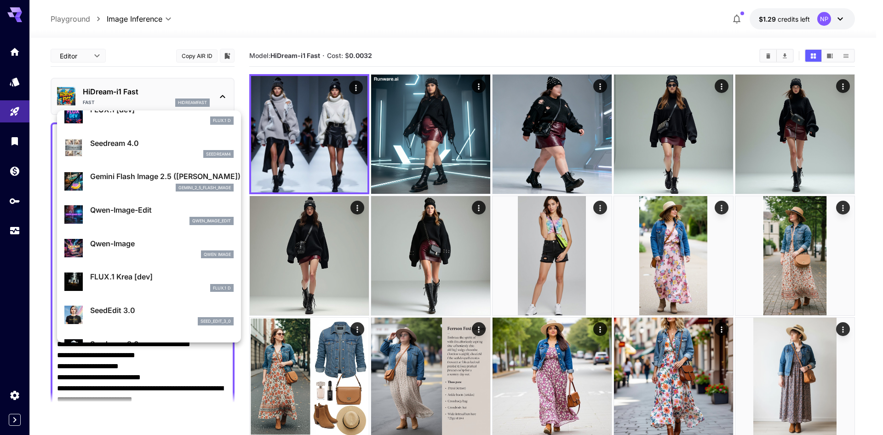
click at [140, 250] on div "Qwen Image" at bounding box center [161, 254] width 143 height 8
type input "**"
type input "***"
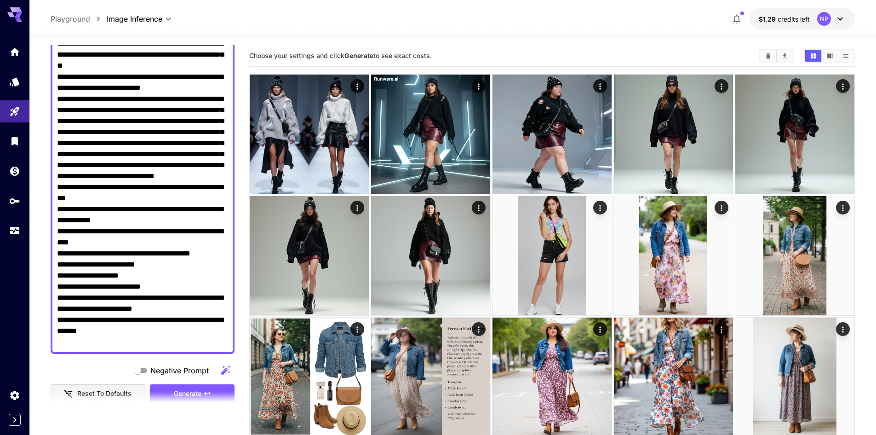
scroll to position [276, 0]
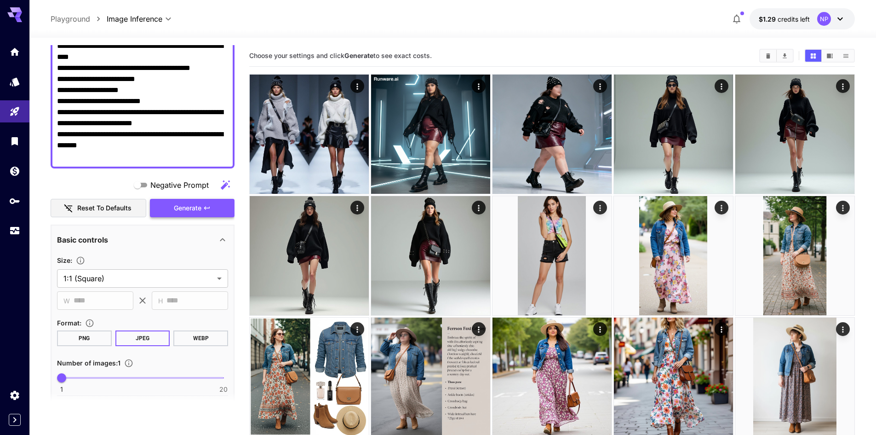
click at [208, 210] on icon "button" at bounding box center [206, 207] width 7 height 7
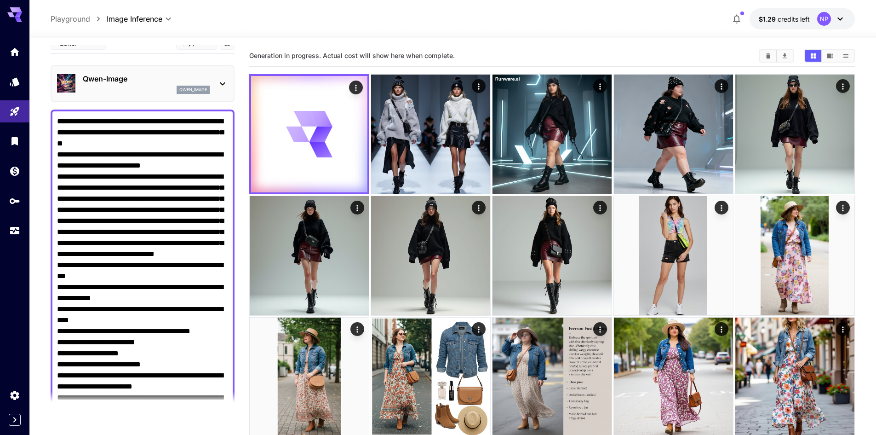
scroll to position [0, 0]
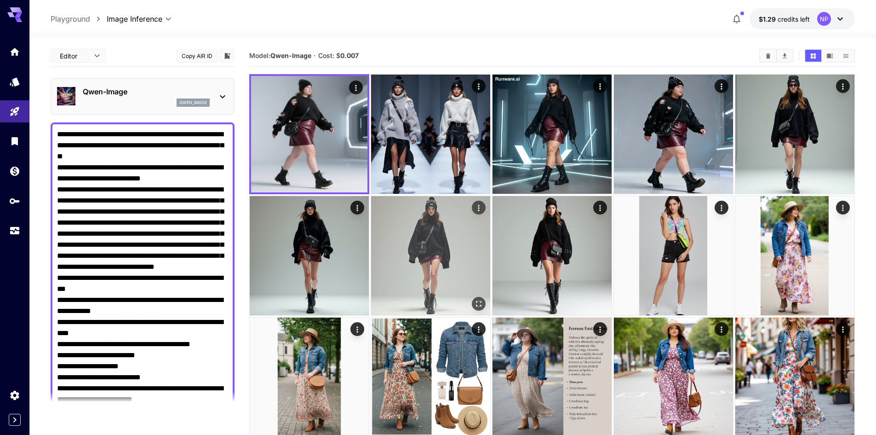
click at [430, 249] on img at bounding box center [430, 255] width 119 height 119
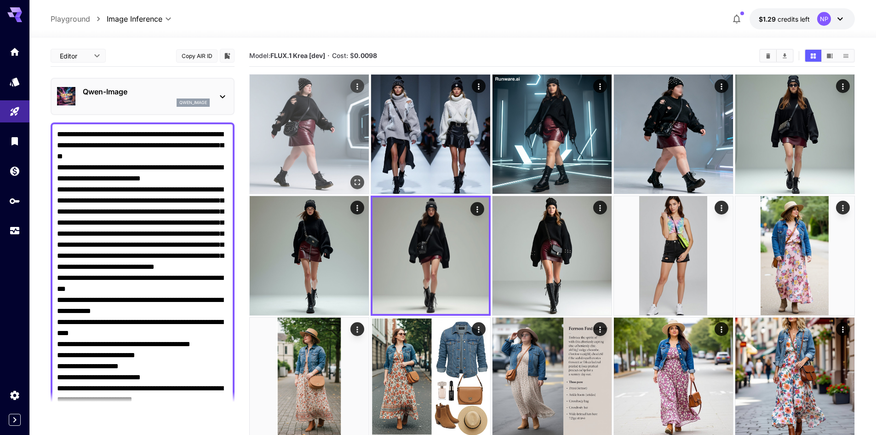
click at [320, 135] on img at bounding box center [309, 133] width 119 height 119
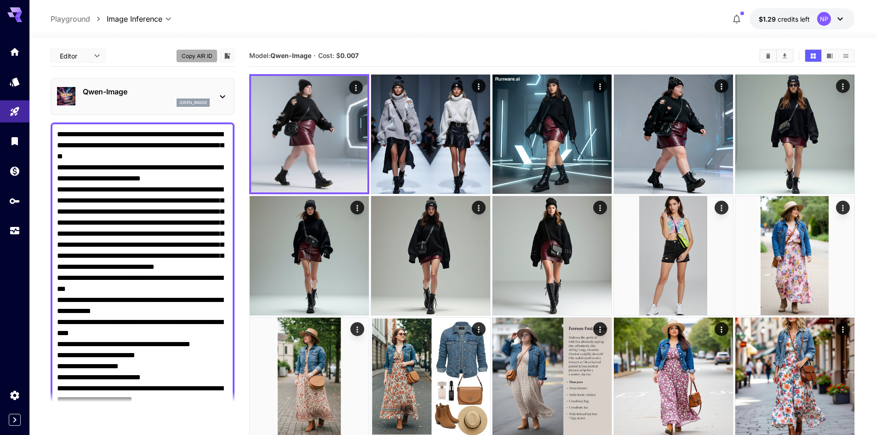
click at [208, 55] on button "Copy AIR ID" at bounding box center [196, 55] width 41 height 13
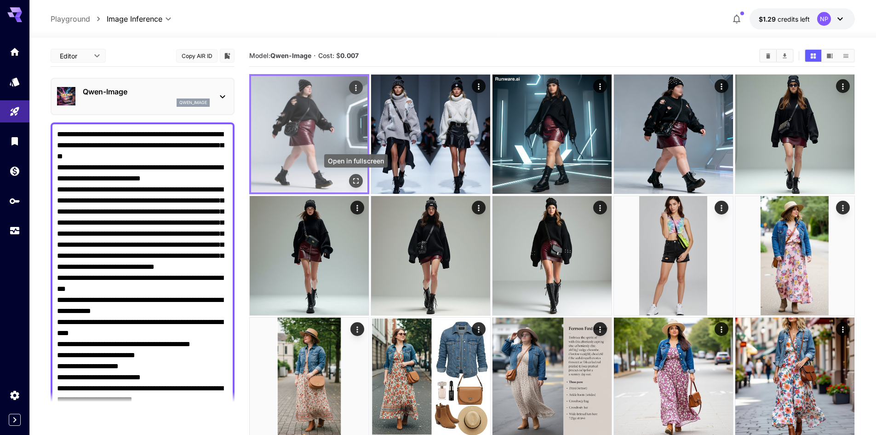
click at [356, 180] on icon "Open in fullscreen" at bounding box center [355, 180] width 9 height 9
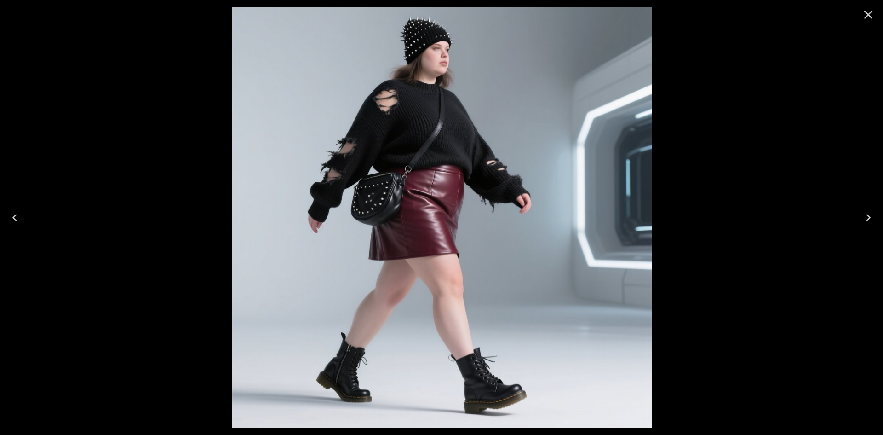
click at [862, 18] on icon "Close" at bounding box center [868, 14] width 15 height 15
